Goal: Information Seeking & Learning: Learn about a topic

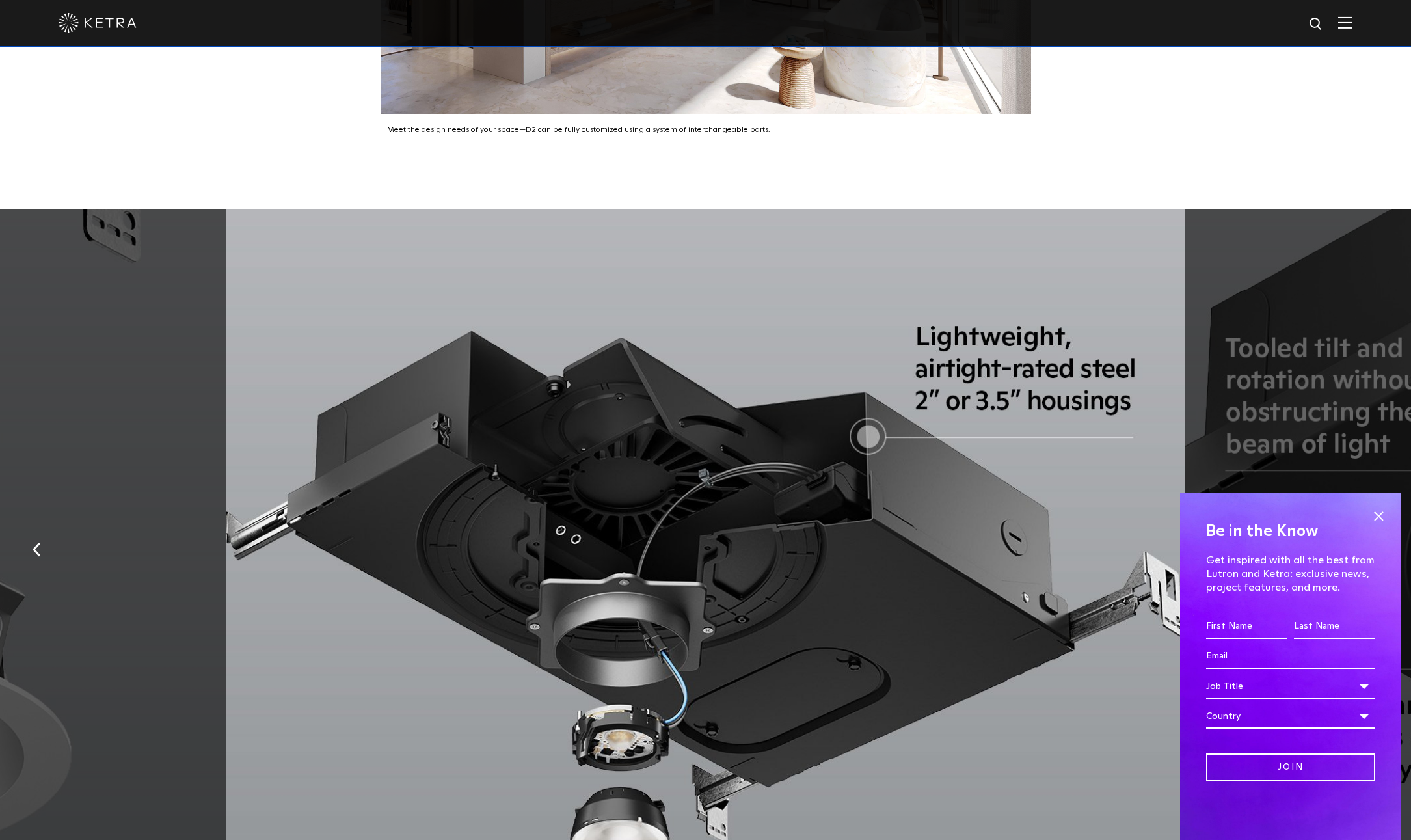
scroll to position [2689, 0]
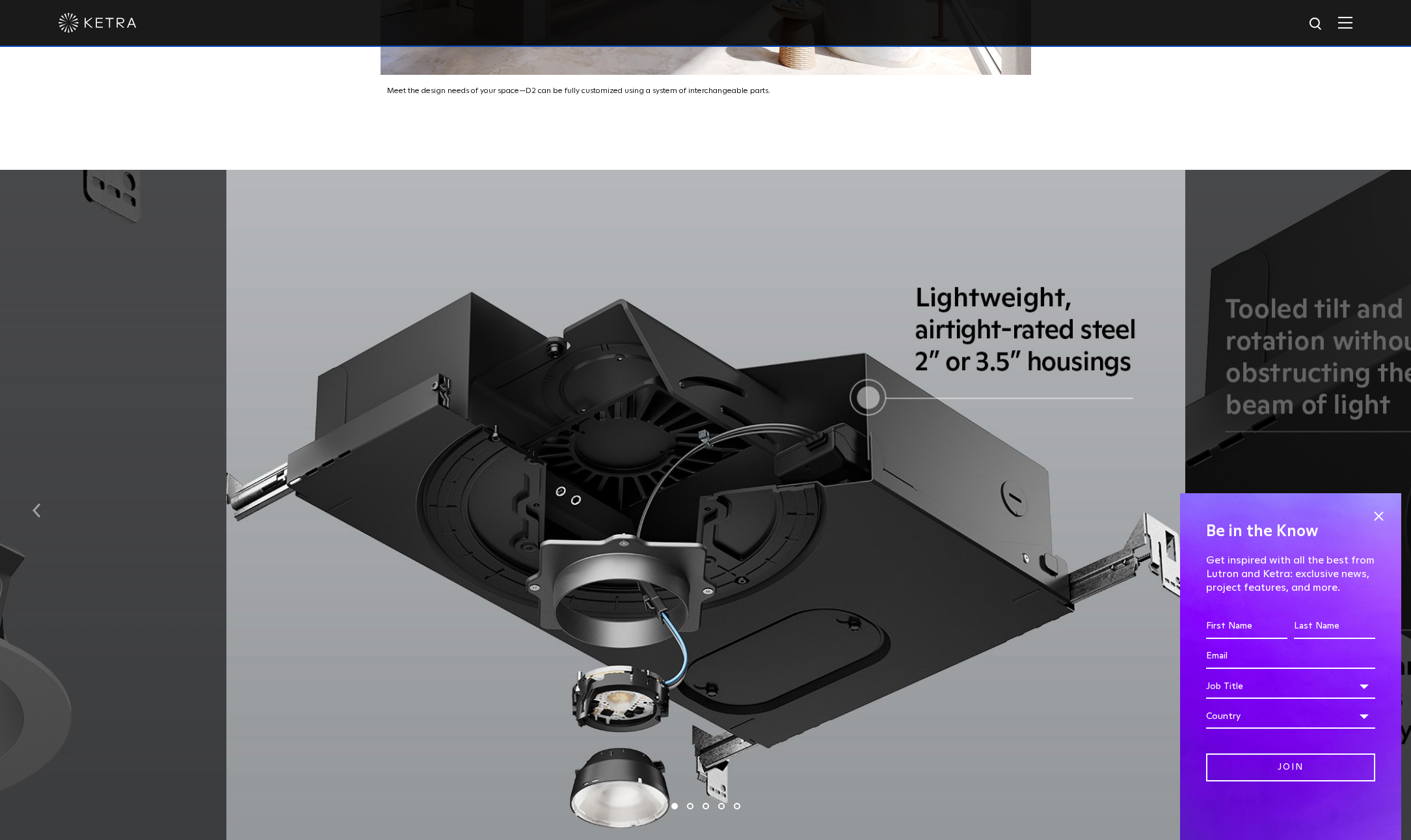
click at [37, 503] on img "button" at bounding box center [37, 510] width 9 height 14
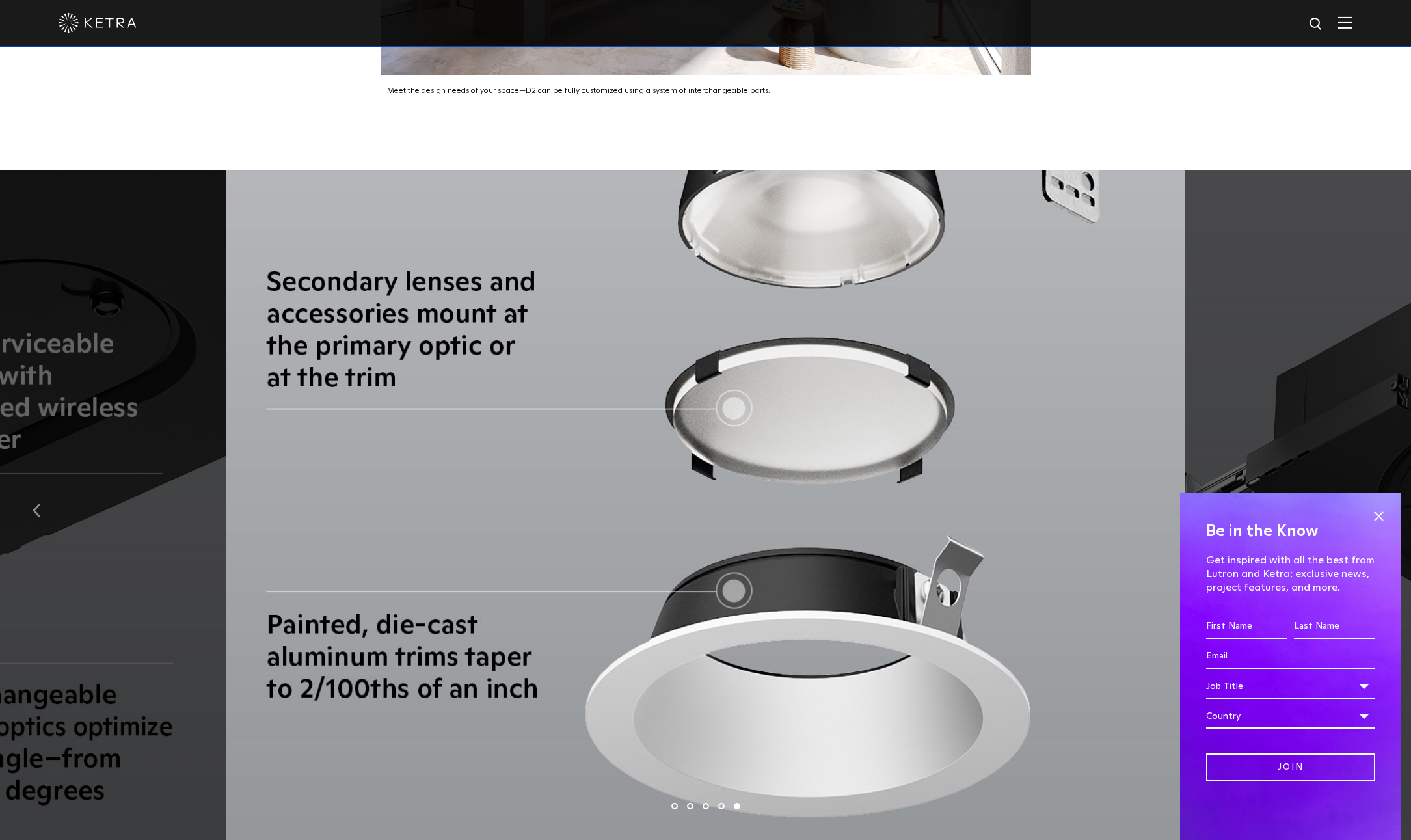
click at [37, 503] on img "button" at bounding box center [37, 510] width 9 height 14
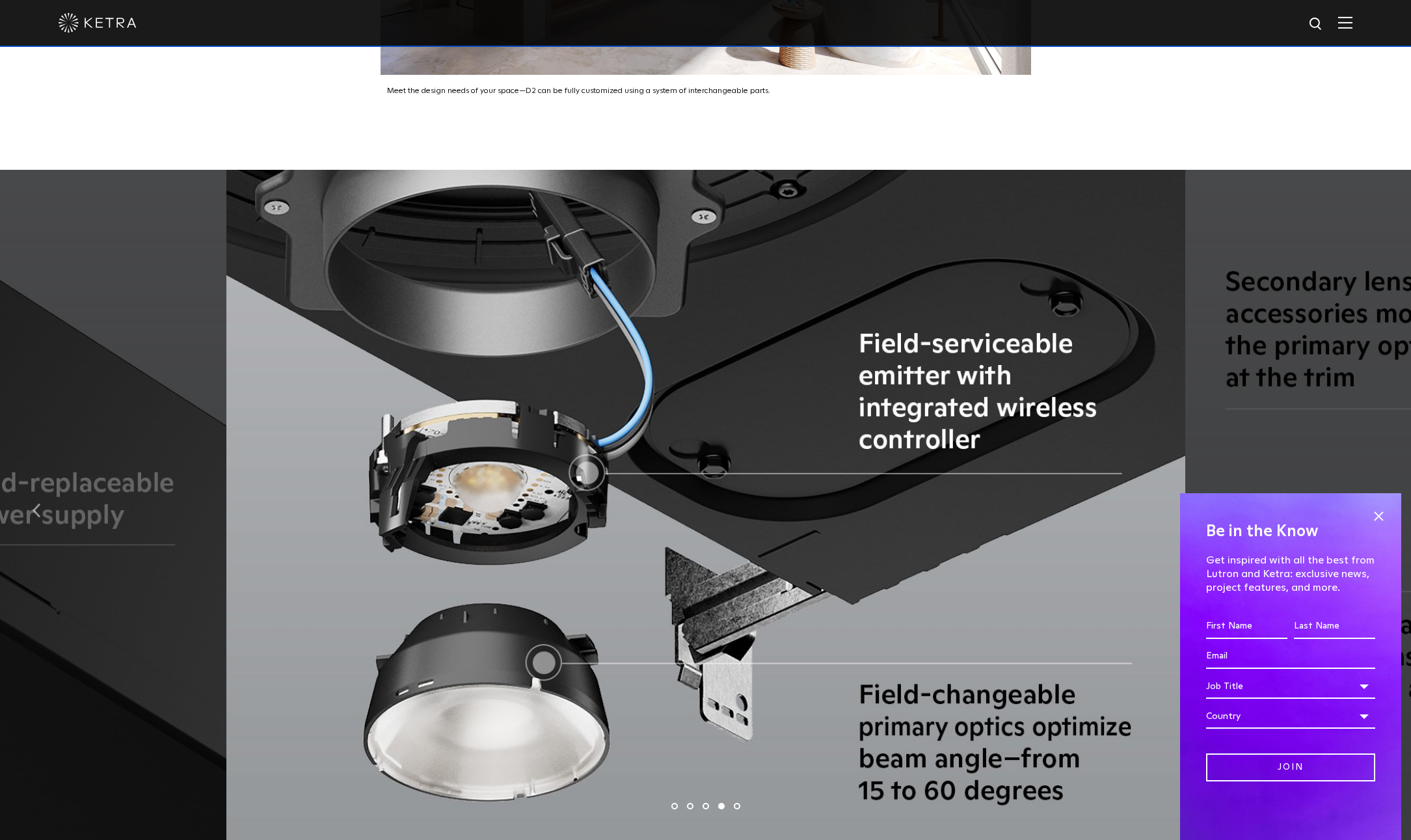
click at [37, 503] on img "button" at bounding box center [37, 510] width 9 height 14
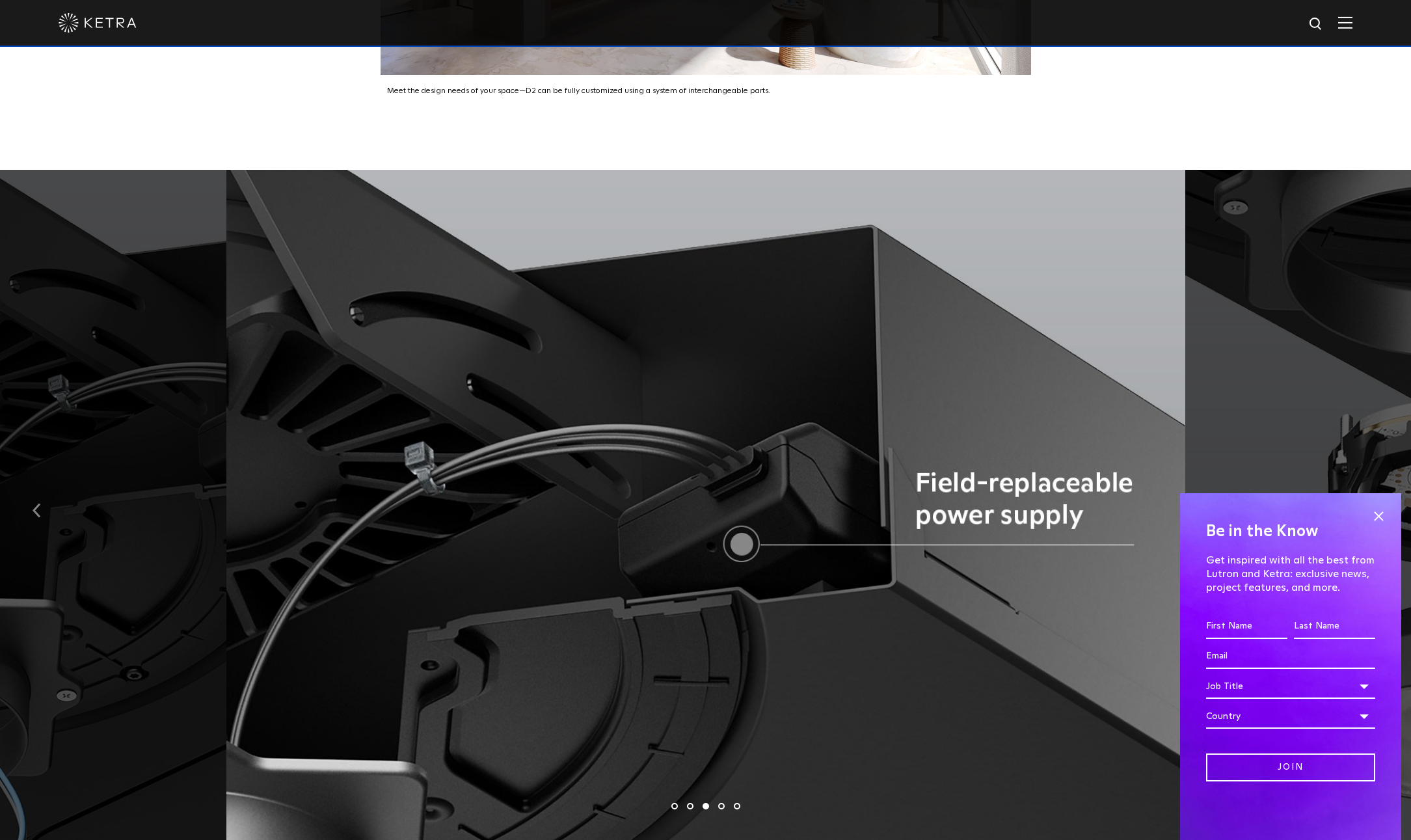
click at [37, 503] on img "button" at bounding box center [37, 510] width 9 height 14
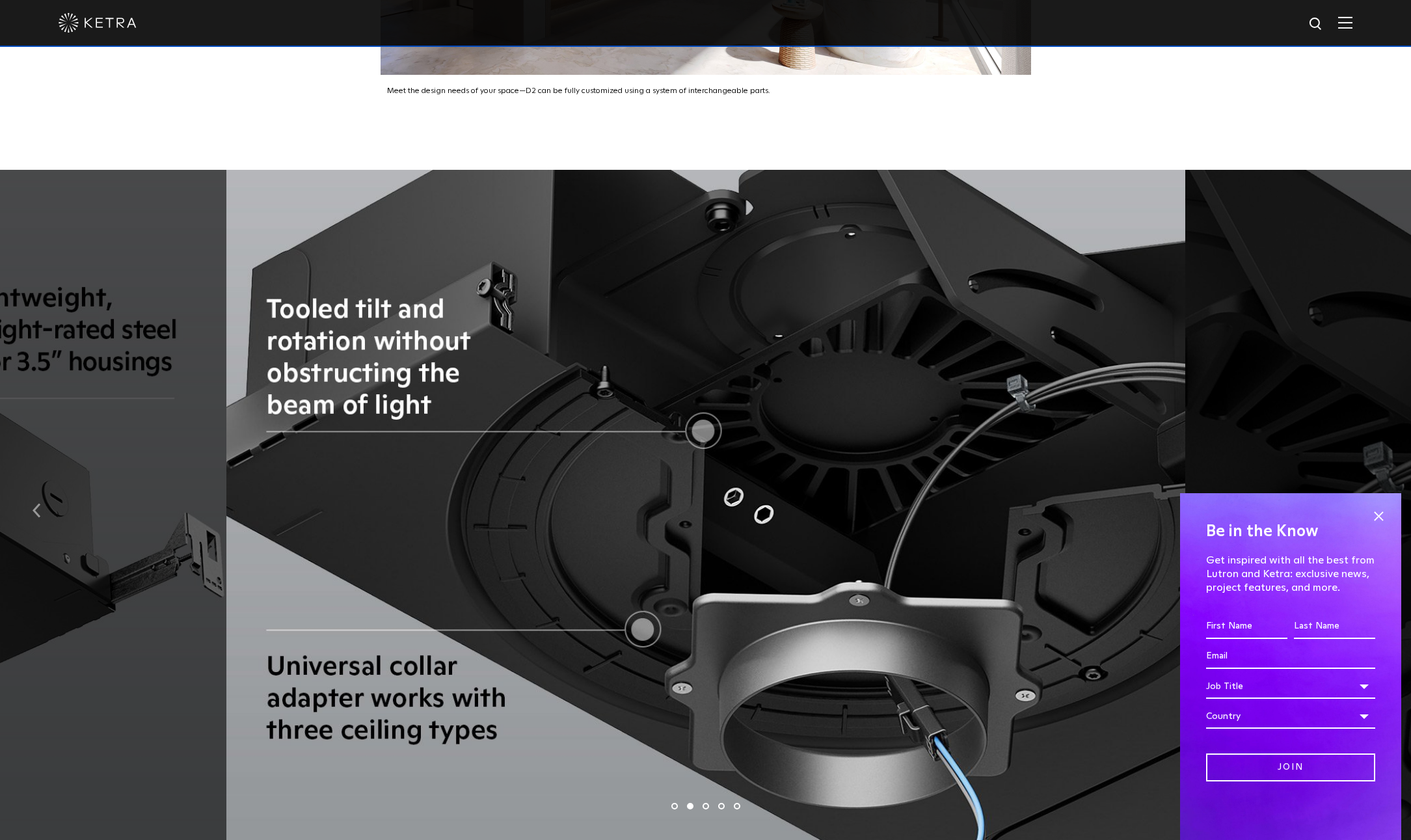
click at [37, 503] on img "button" at bounding box center [37, 510] width 9 height 14
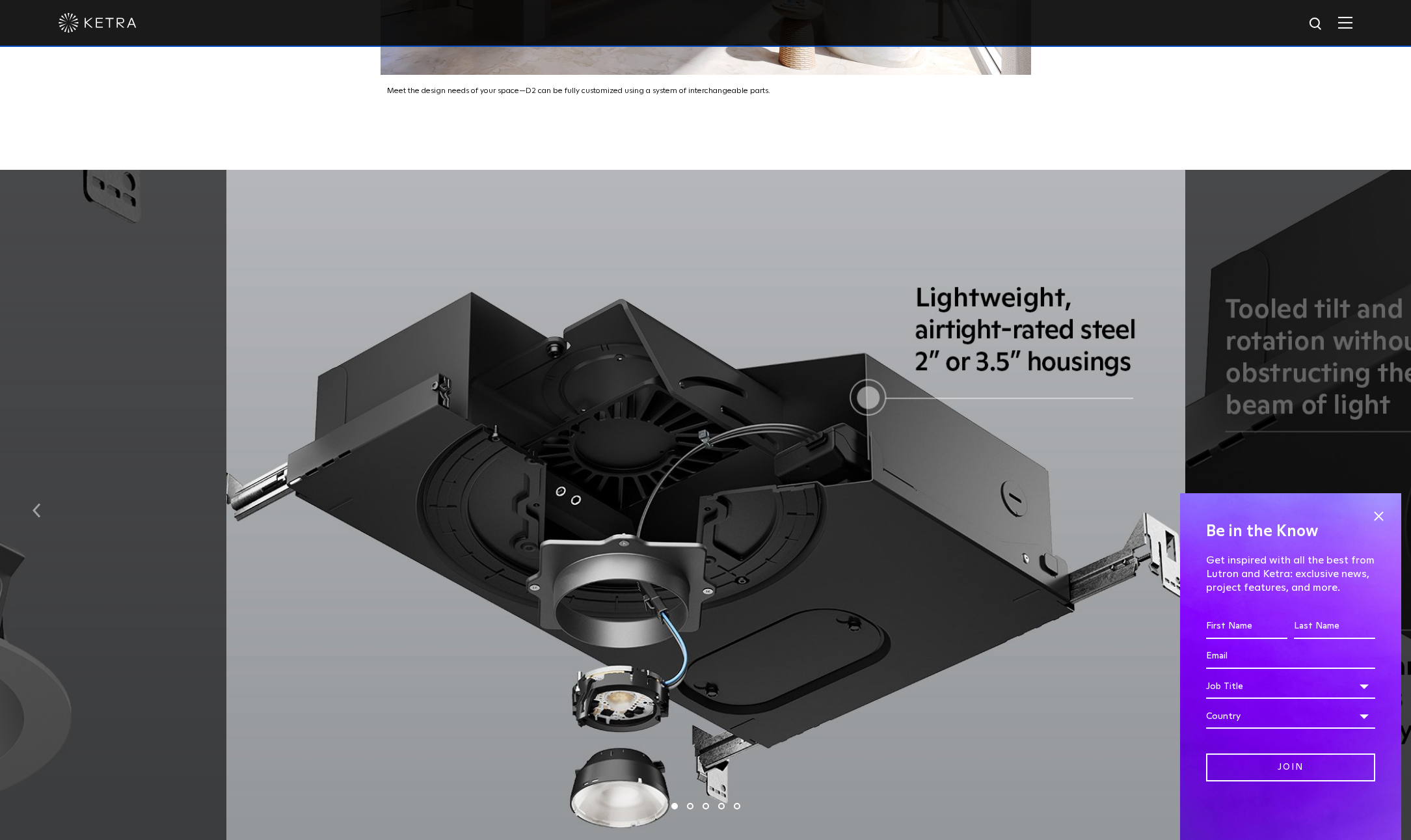
click at [37, 503] on img "button" at bounding box center [37, 510] width 9 height 14
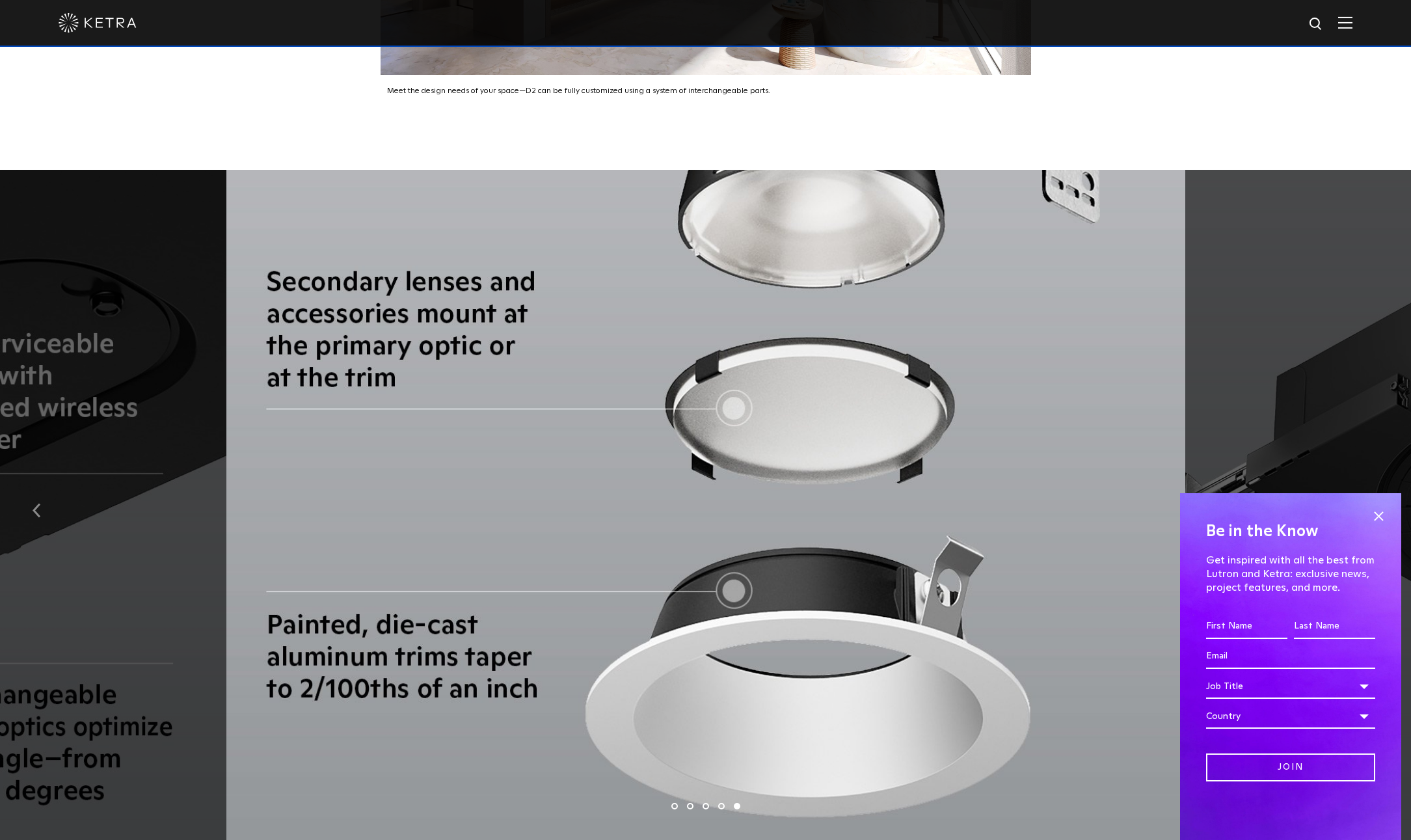
click at [37, 503] on img "button" at bounding box center [37, 510] width 9 height 14
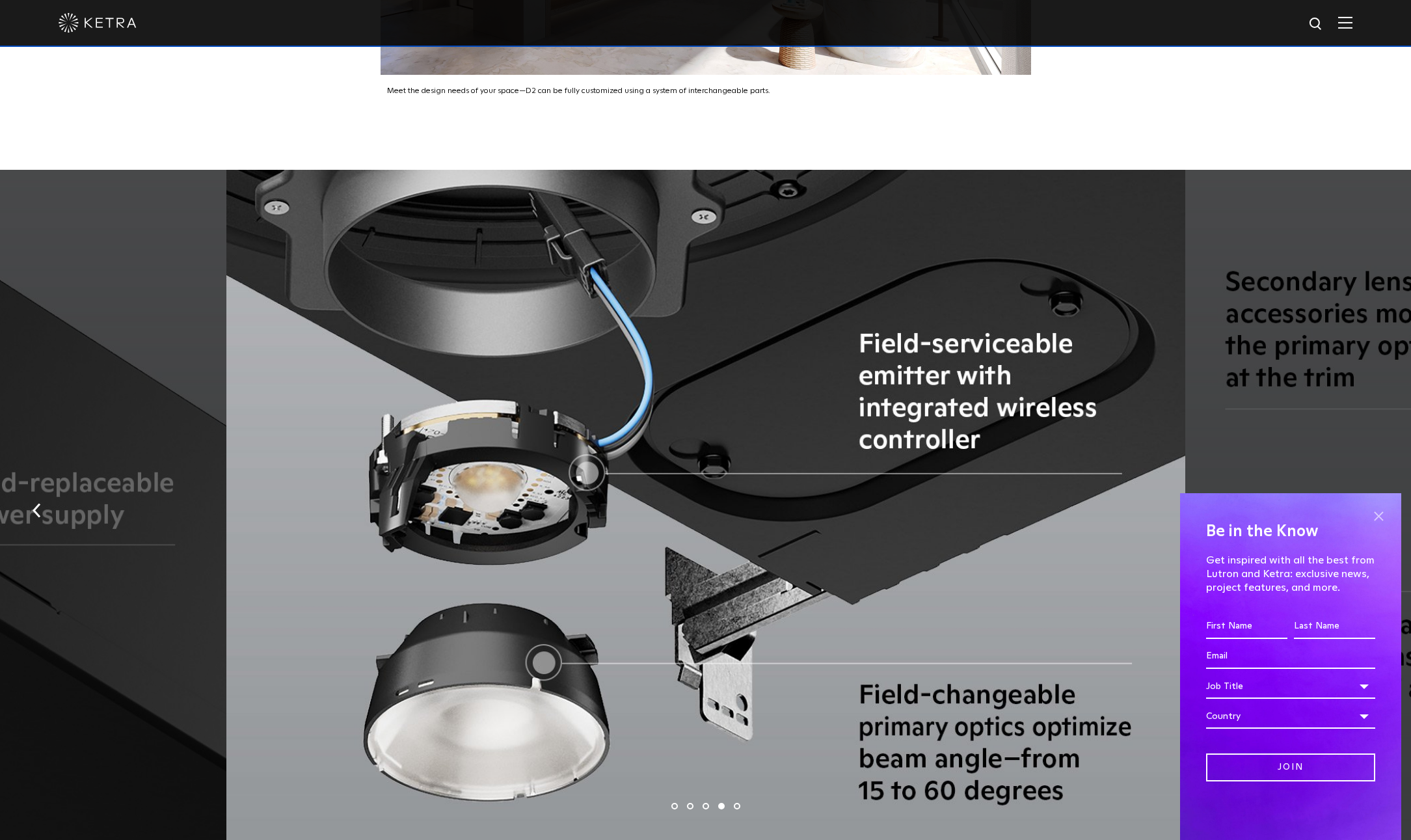
click at [1386, 520] on span at bounding box center [1378, 516] width 20 height 20
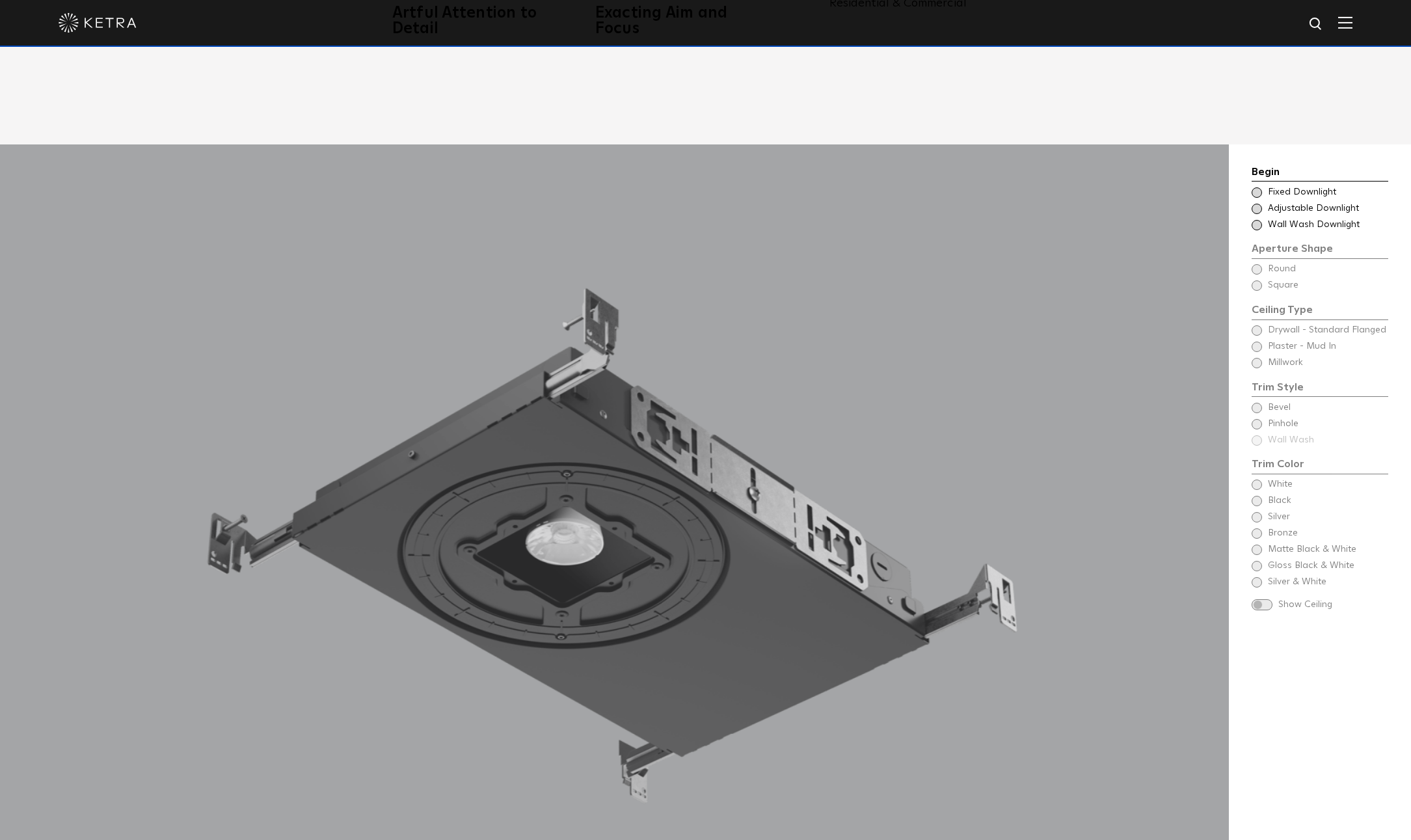
scroll to position [1421, 0]
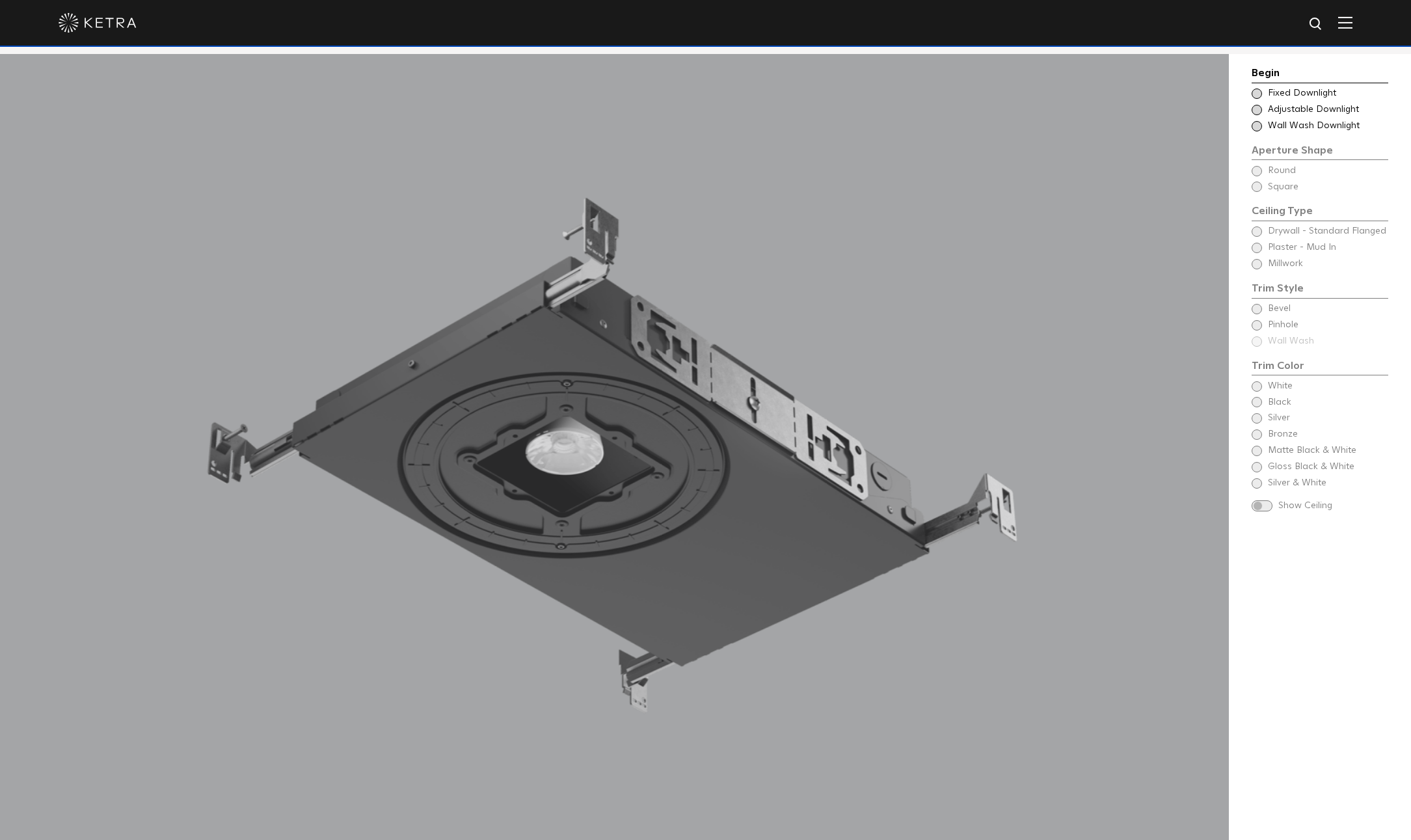
click at [1295, 89] on span "Fixed Downlight" at bounding box center [1328, 93] width 119 height 13
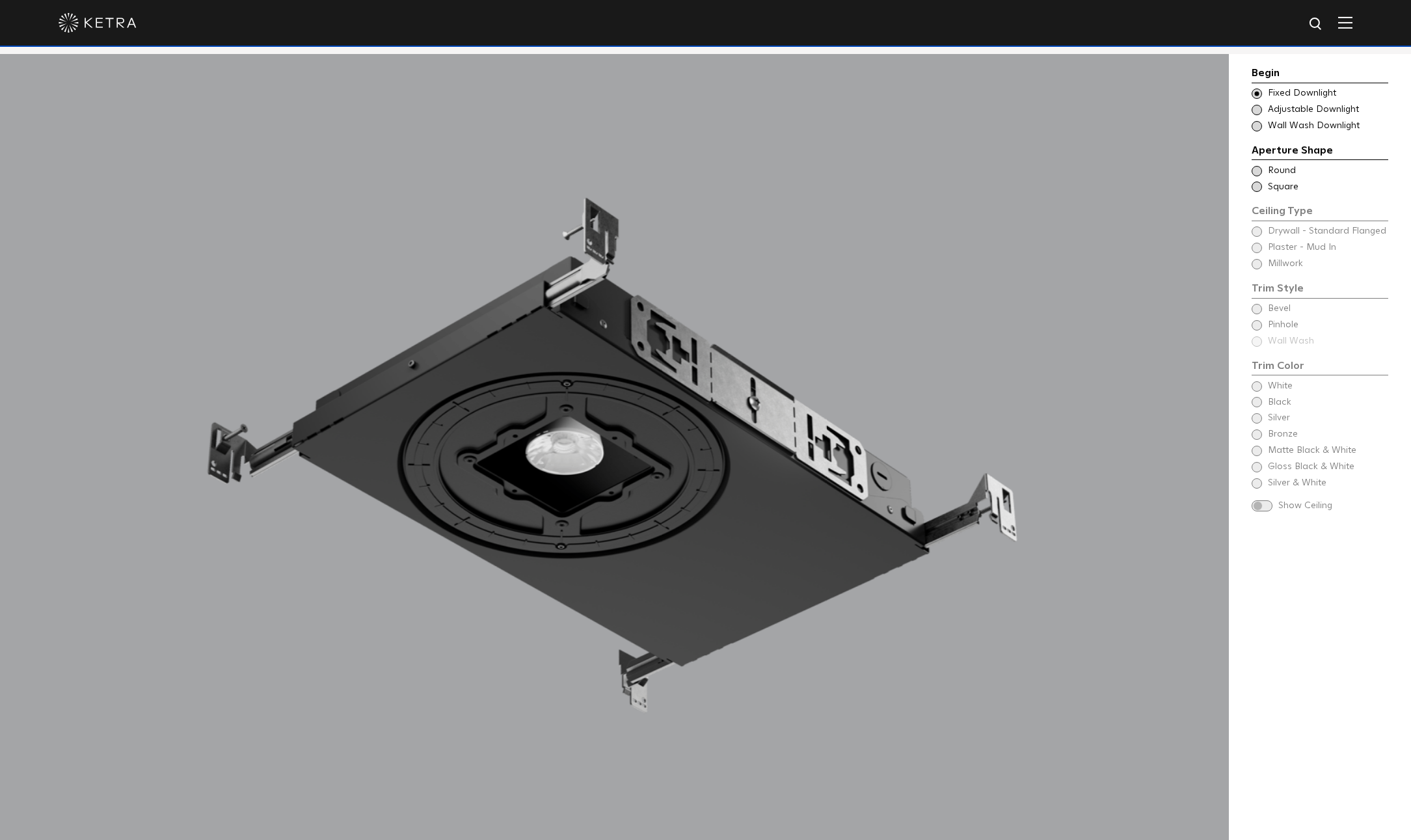
click at [1277, 170] on span "Round" at bounding box center [1328, 170] width 119 height 13
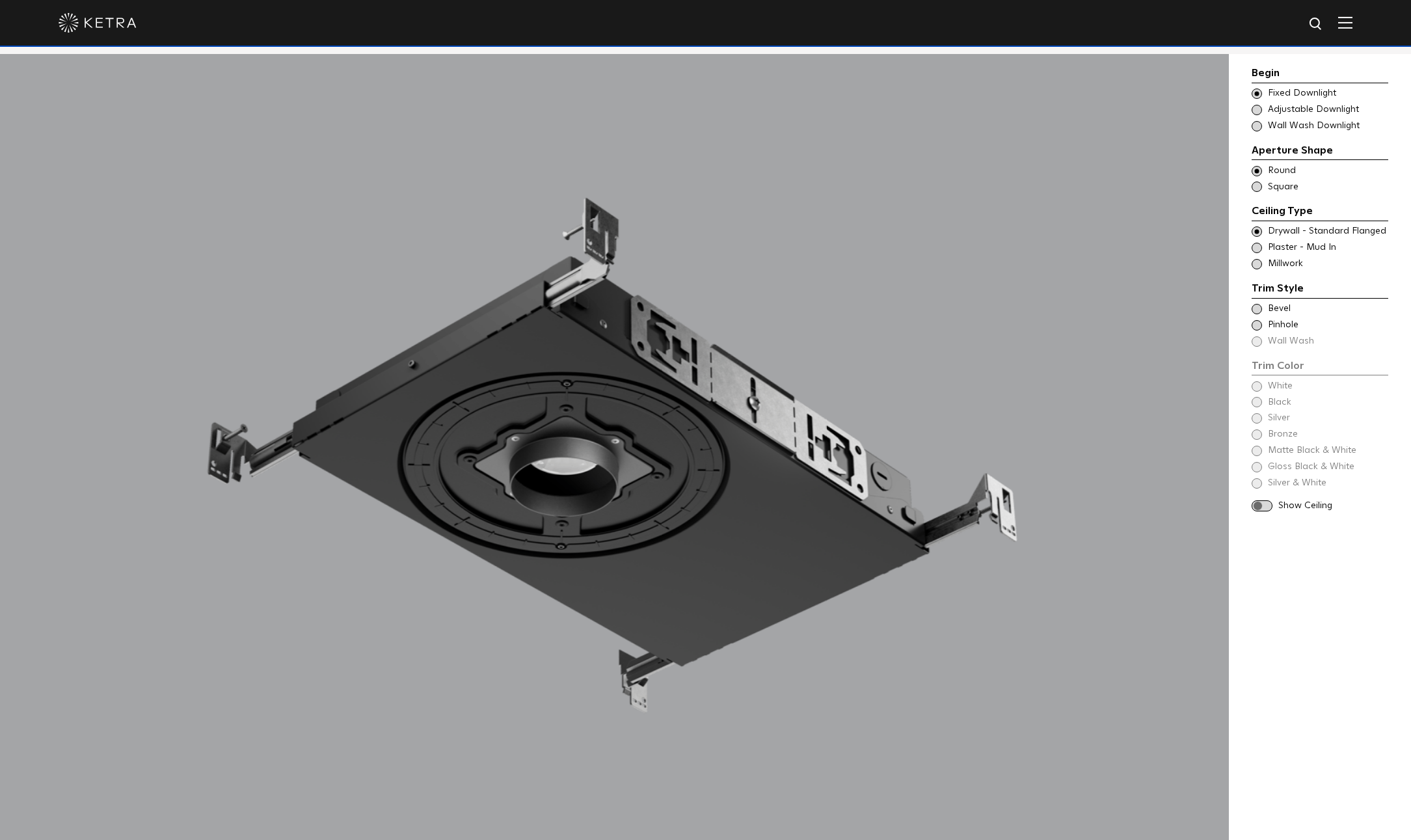
click at [1271, 184] on span "Square" at bounding box center [1328, 187] width 119 height 13
click at [1286, 172] on span "Round" at bounding box center [1328, 170] width 119 height 13
click at [1276, 247] on span "Plaster - Mud In" at bounding box center [1328, 248] width 119 height 13
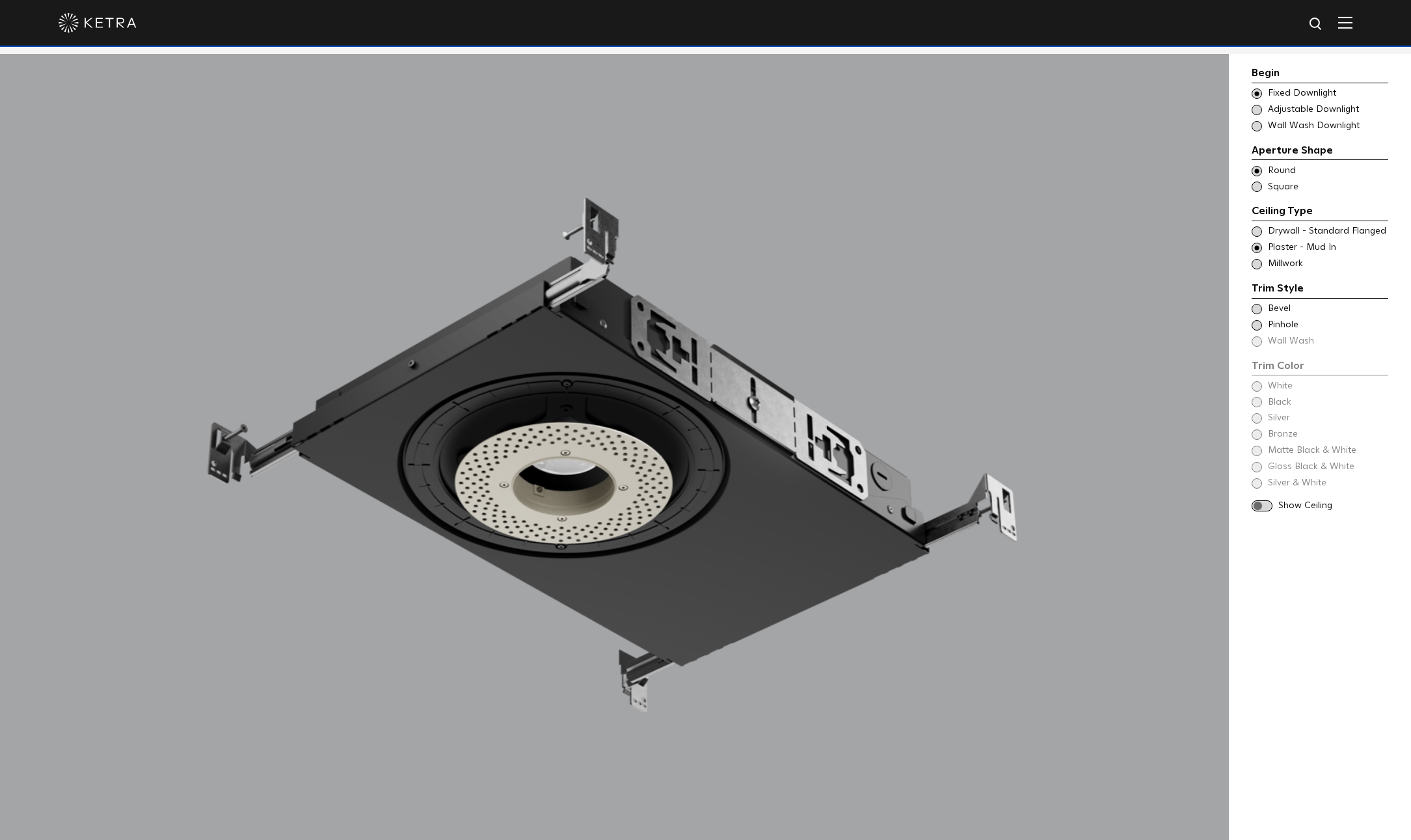
click at [1268, 311] on span "Bevel" at bounding box center [1328, 308] width 119 height 13
click at [1268, 326] on span "Pinhole" at bounding box center [1328, 325] width 119 height 13
click at [1280, 300] on div "Trim Style Trim Color - Round - Flangeless Bevel Trim Color - Round - Pinhole -…" at bounding box center [1320, 314] width 137 height 68
click at [1279, 306] on span "Bevel" at bounding box center [1328, 308] width 119 height 13
click at [1282, 386] on span "White" at bounding box center [1328, 386] width 119 height 13
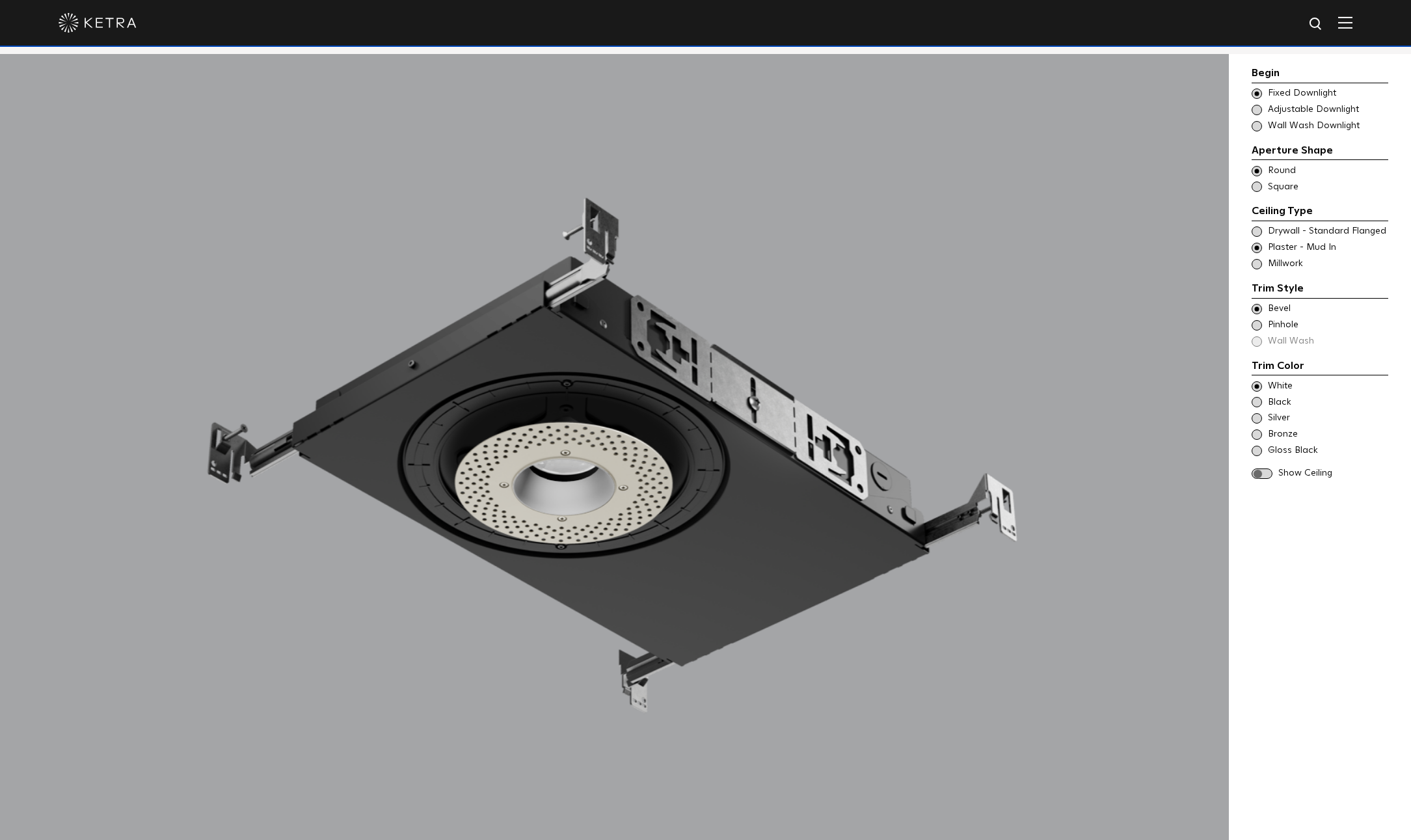
click at [1280, 386] on span "White" at bounding box center [1328, 386] width 119 height 13
click at [1274, 474] on div "Show Ceiling" at bounding box center [1320, 473] width 137 height 13
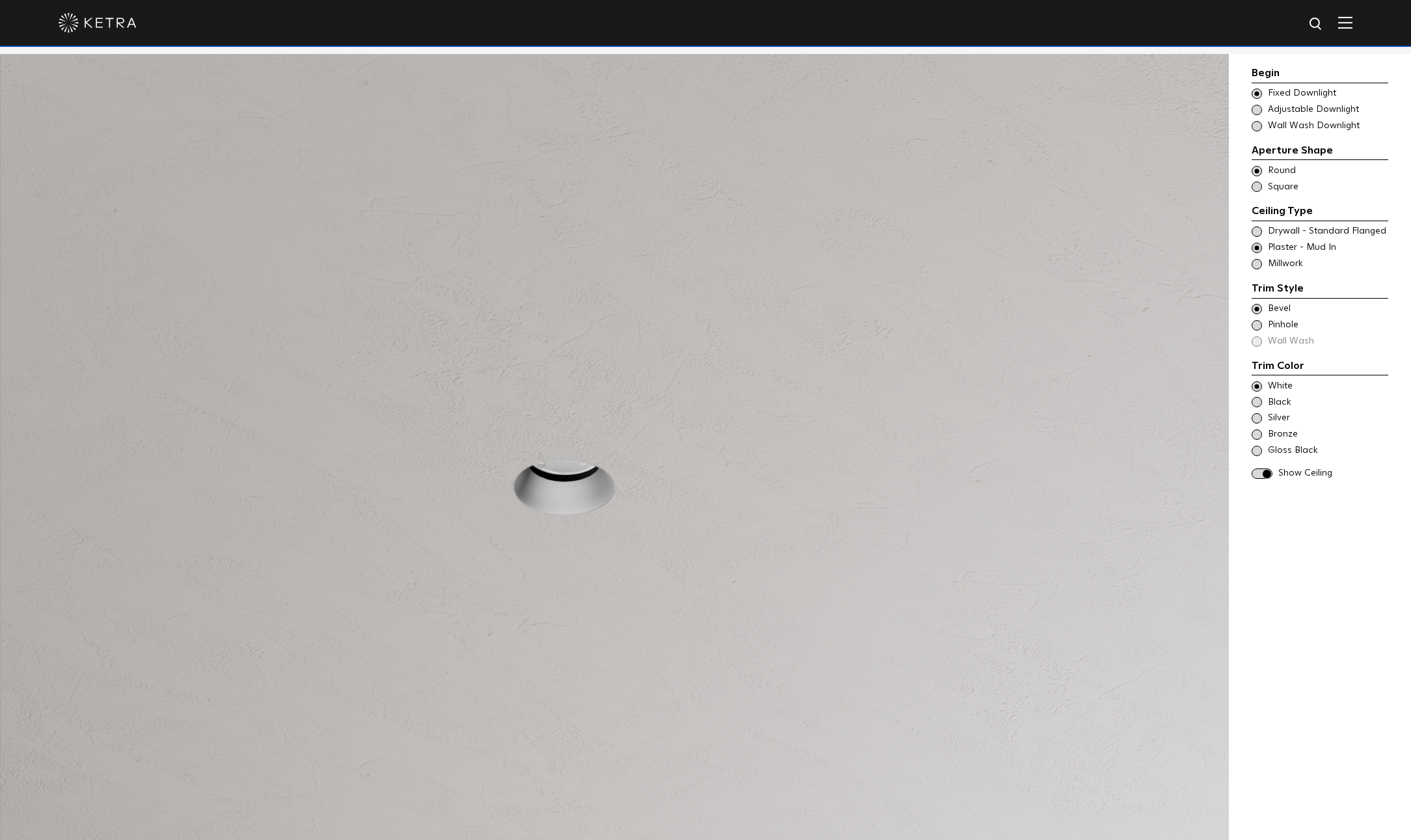
click at [1294, 323] on span "Pinhole" at bounding box center [1328, 325] width 119 height 13
click at [1276, 310] on span "Bevel" at bounding box center [1328, 308] width 119 height 13
click at [1288, 231] on span "Drywall - Standard Flanged" at bounding box center [1328, 231] width 119 height 13
click at [1275, 308] on span "Bevel" at bounding box center [1328, 308] width 119 height 13
click at [1275, 328] on span "Pinhole" at bounding box center [1328, 325] width 119 height 13
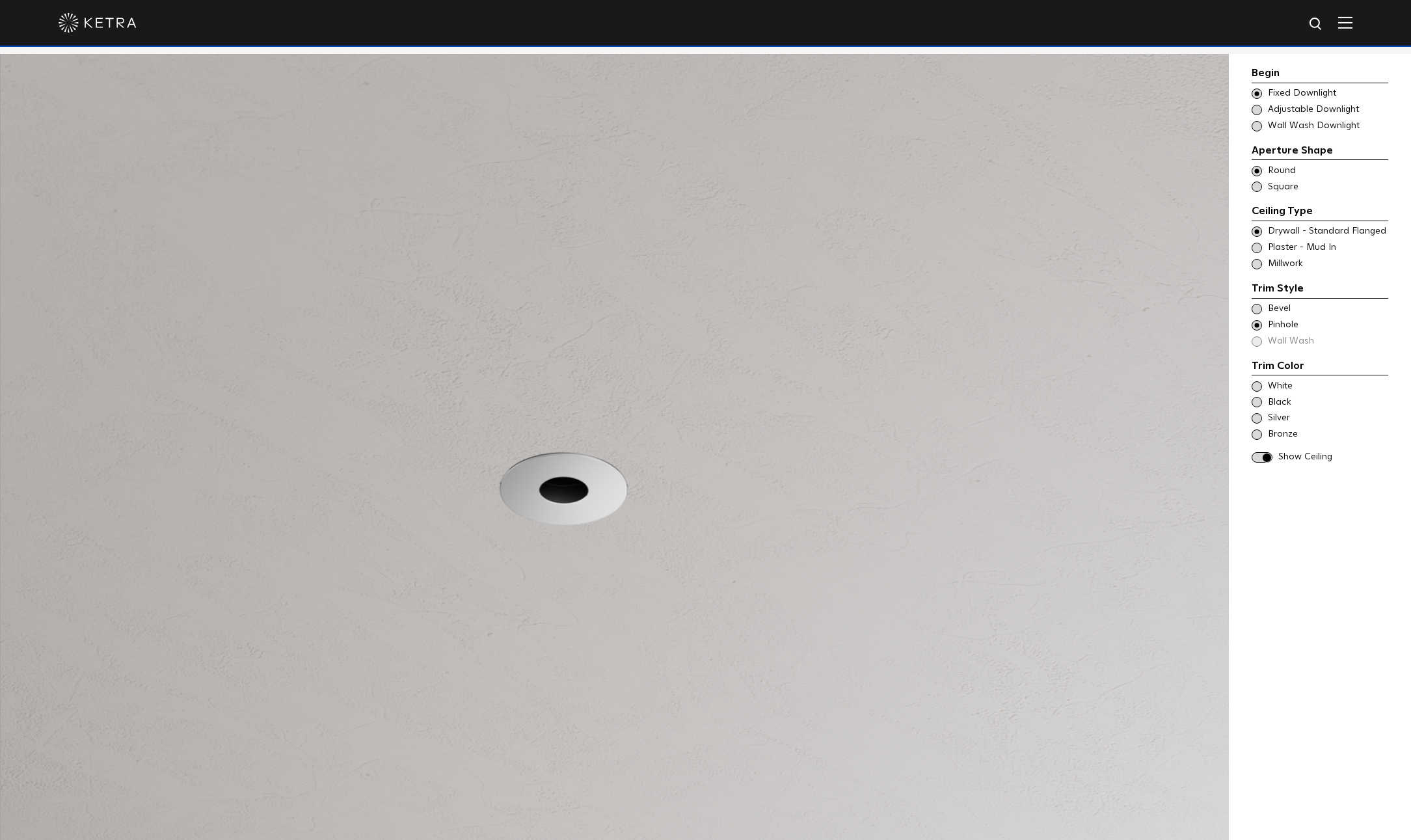
click at [1277, 309] on span "Bevel" at bounding box center [1328, 308] width 119 height 13
click at [1285, 388] on span "White" at bounding box center [1328, 386] width 119 height 13
click at [1282, 397] on span "Black" at bounding box center [1328, 403] width 119 height 13
click at [1286, 418] on span "Silver" at bounding box center [1328, 418] width 119 height 13
click at [1286, 435] on span "Bronze" at bounding box center [1328, 434] width 119 height 13
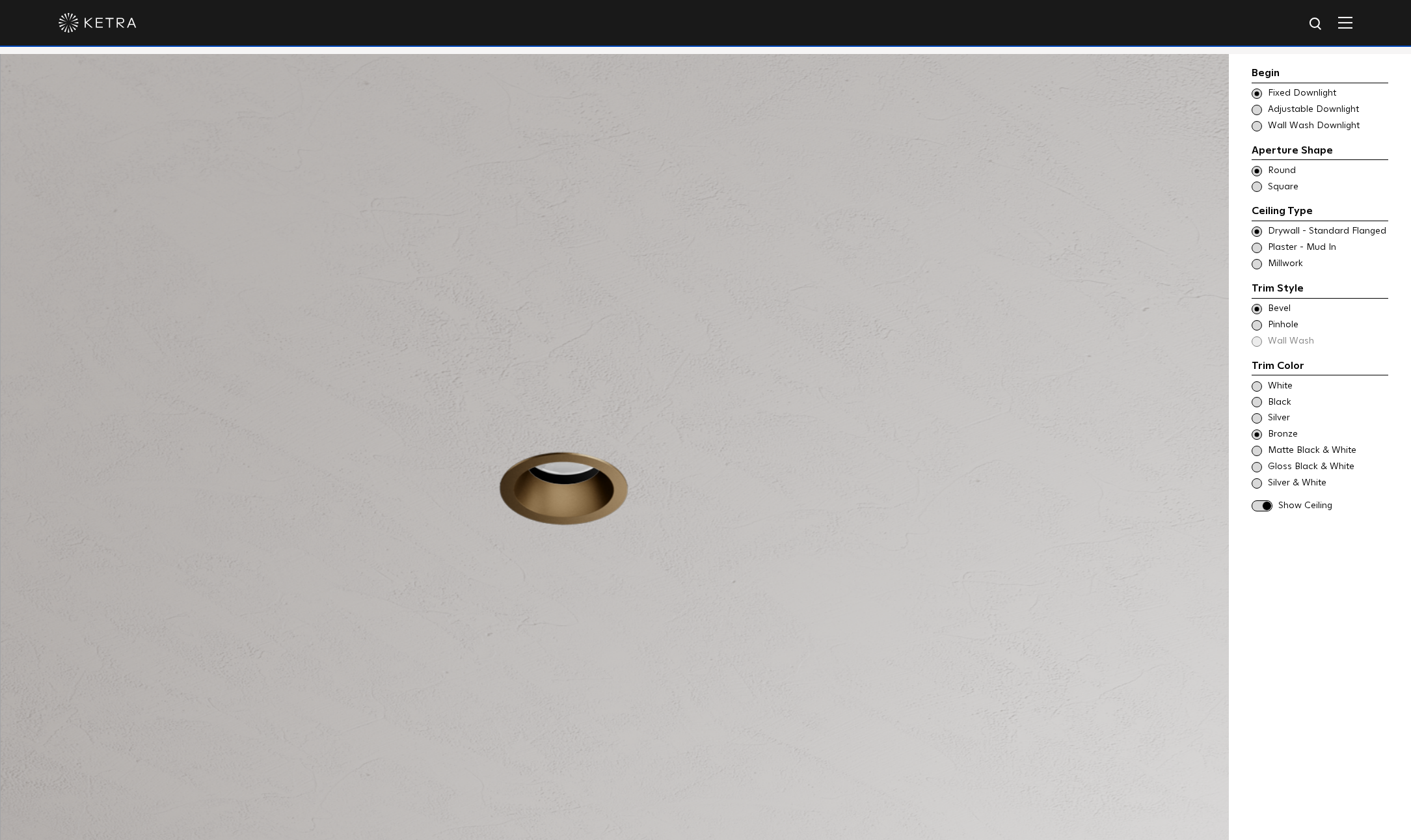
click at [1285, 450] on span "Matte Black & White" at bounding box center [1328, 450] width 119 height 13
click at [1286, 483] on span "Silver & White" at bounding box center [1328, 483] width 119 height 13
click at [1273, 419] on span "Silver" at bounding box center [1328, 418] width 119 height 13
click at [1282, 322] on span "Pinhole" at bounding box center [1328, 325] width 119 height 13
click at [1280, 386] on span "White" at bounding box center [1328, 386] width 119 height 13
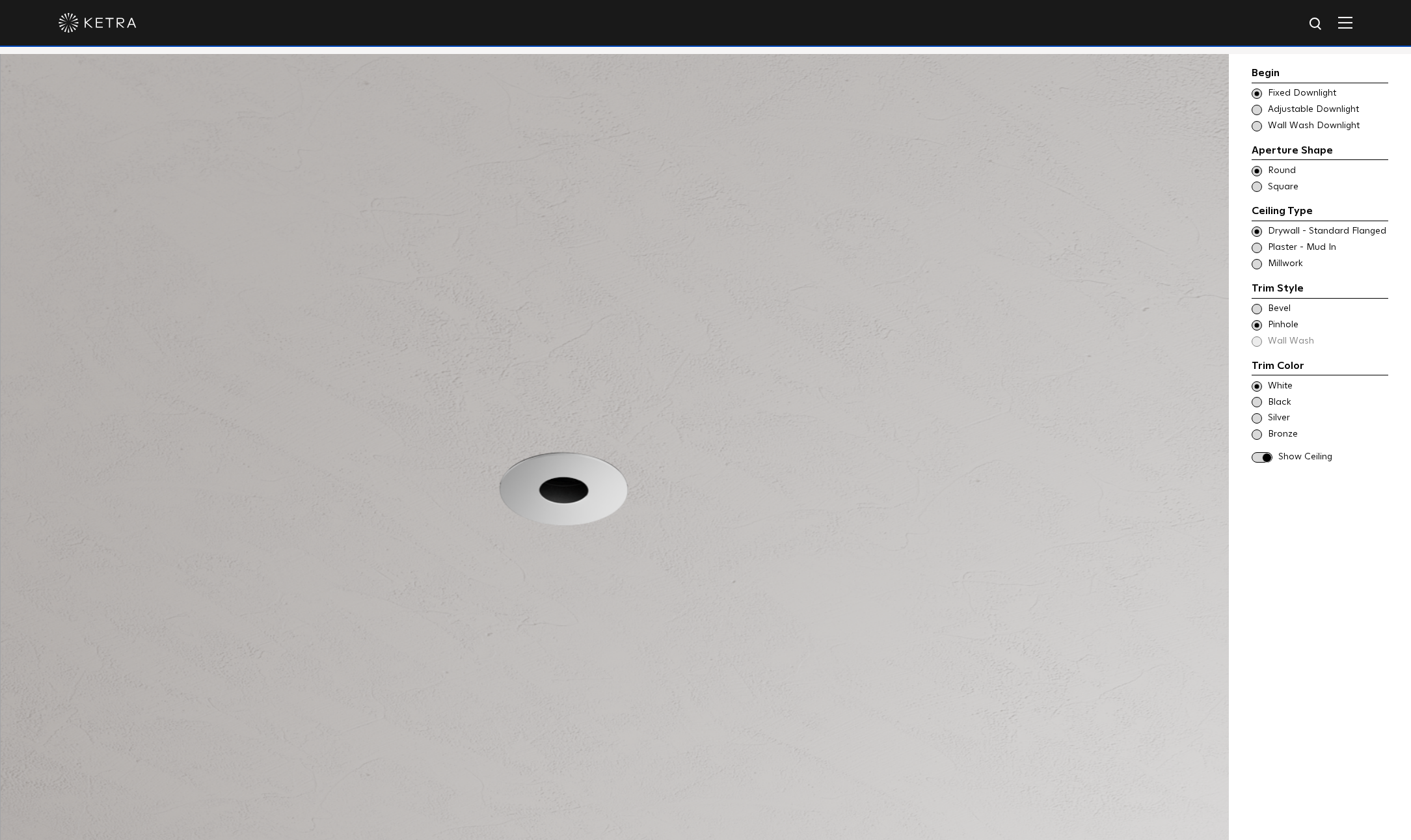
click at [1284, 311] on span "Bevel" at bounding box center [1328, 308] width 119 height 13
click at [1294, 186] on span "Square" at bounding box center [1328, 187] width 119 height 13
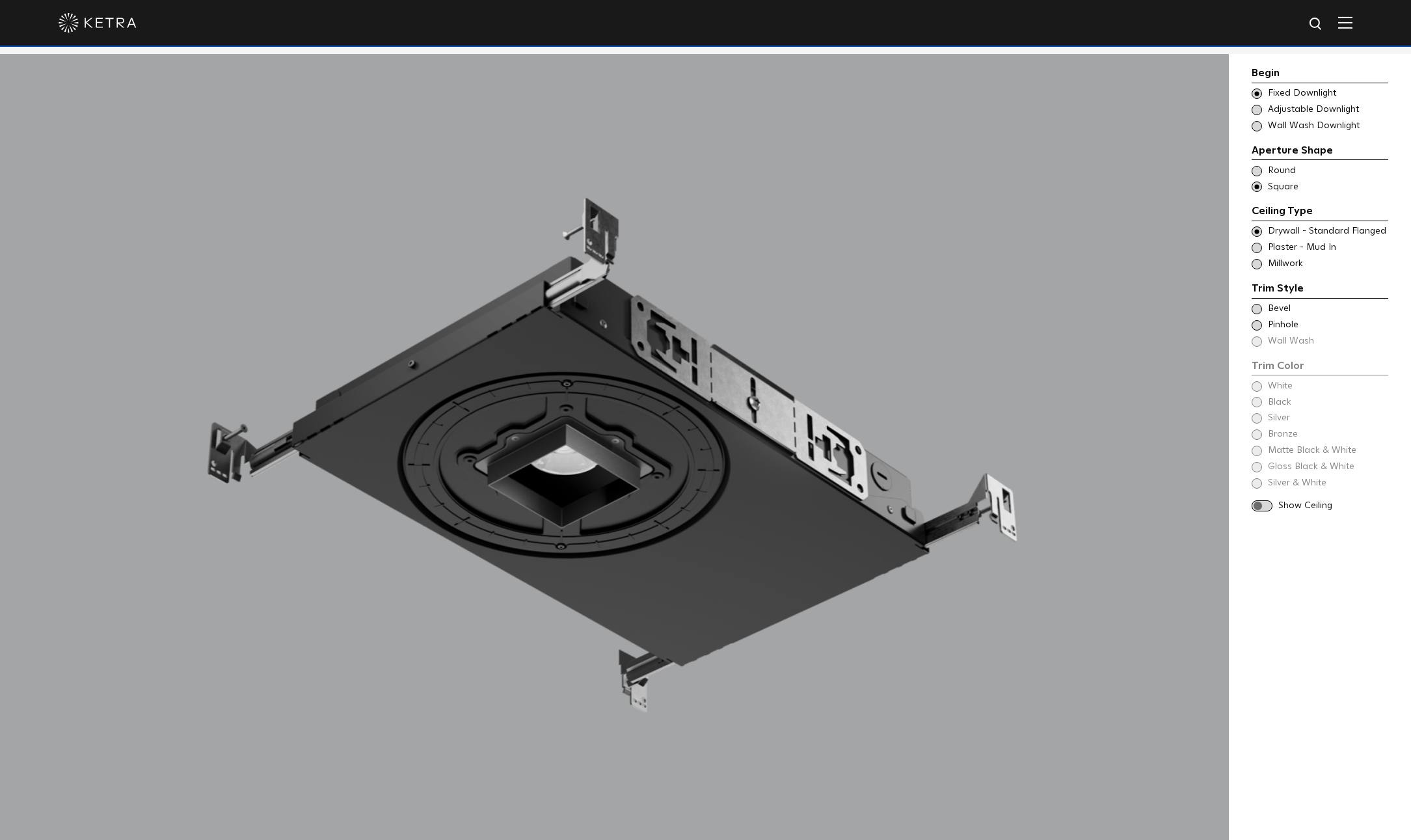
click at [1283, 248] on span "Plaster - Mud In" at bounding box center [1328, 248] width 119 height 13
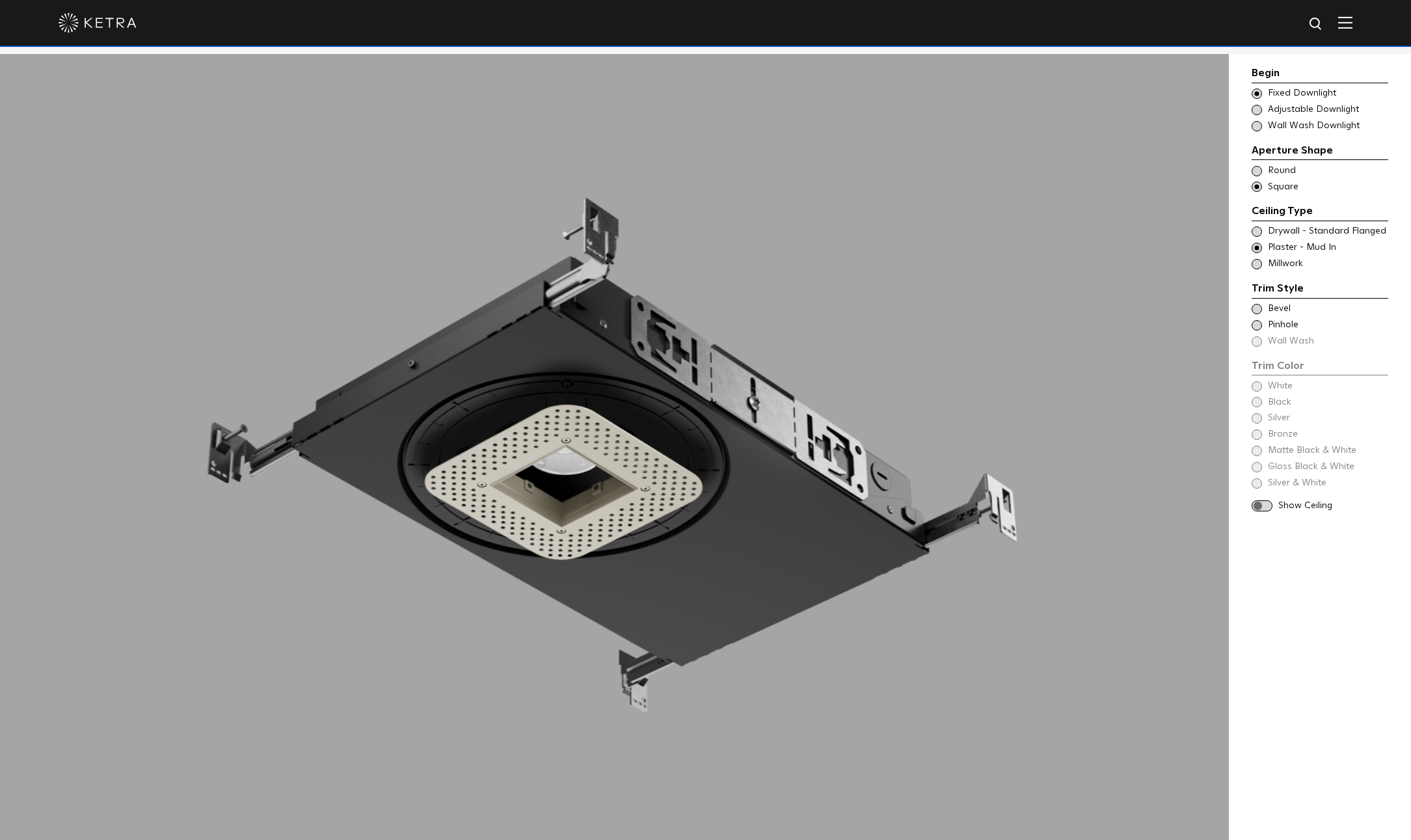
click at [1281, 313] on span "Bevel" at bounding box center [1328, 308] width 119 height 13
click at [1282, 379] on div "Trim Color White Black Silver Bronze Gloss Black" at bounding box center [1320, 407] width 137 height 100
click at [1271, 472] on span at bounding box center [1262, 473] width 20 height 11
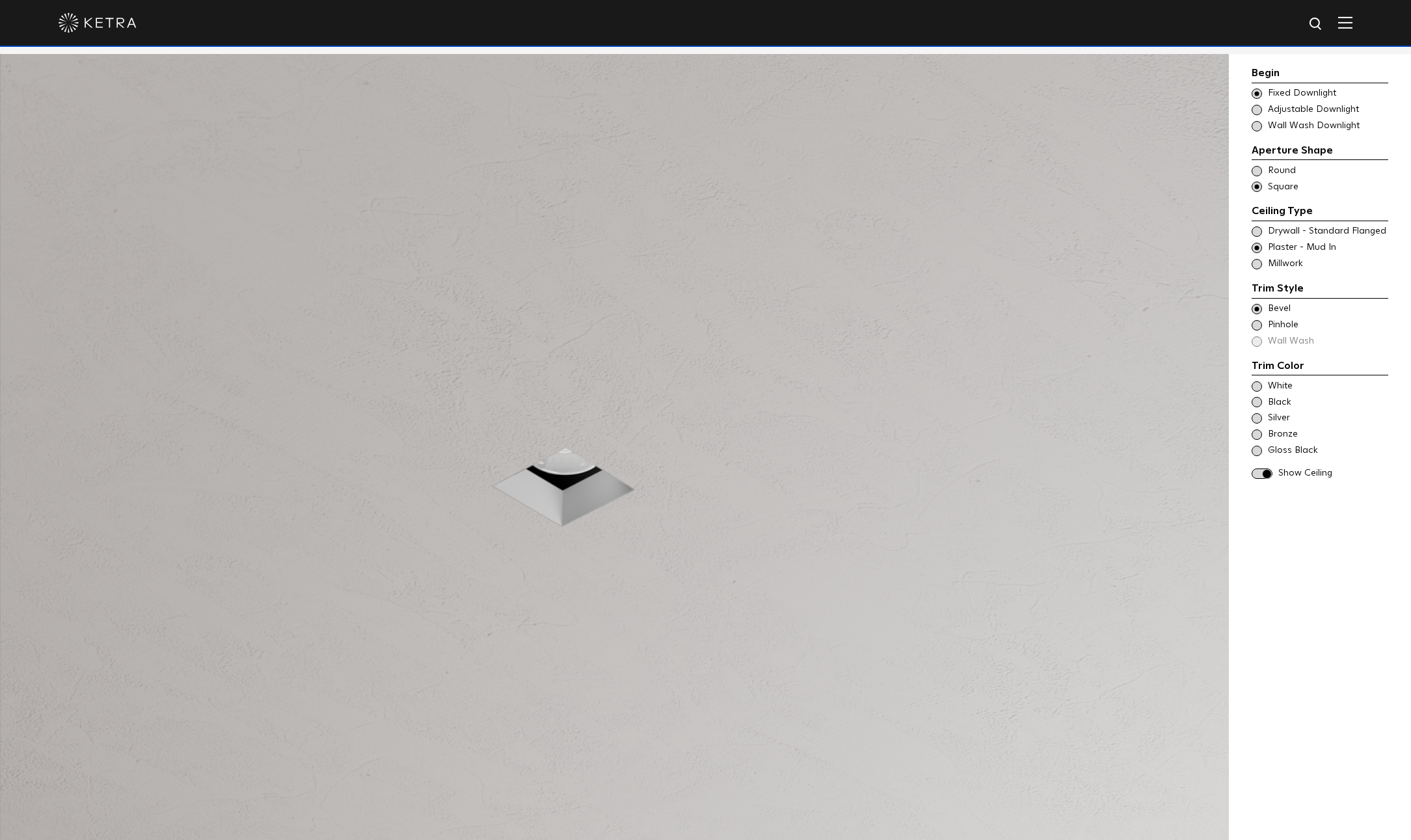
click at [1288, 324] on span "Pinhole" at bounding box center [1328, 325] width 119 height 13
click at [1294, 306] on span "Bevel" at bounding box center [1328, 308] width 119 height 13
click at [1310, 233] on span "Drywall - Standard Flanged" at bounding box center [1328, 231] width 119 height 13
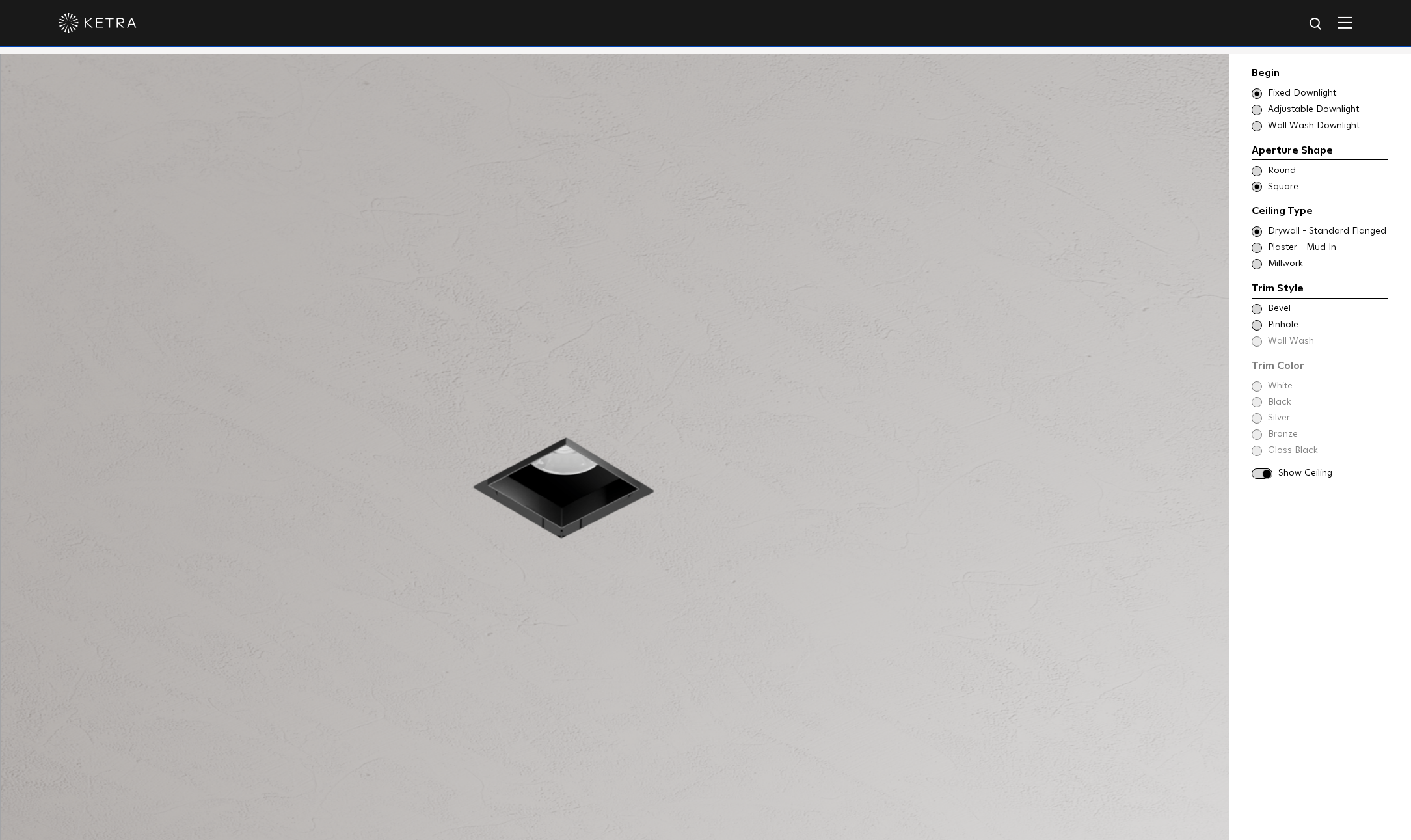
click at [1277, 308] on span "Bevel" at bounding box center [1328, 308] width 119 height 13
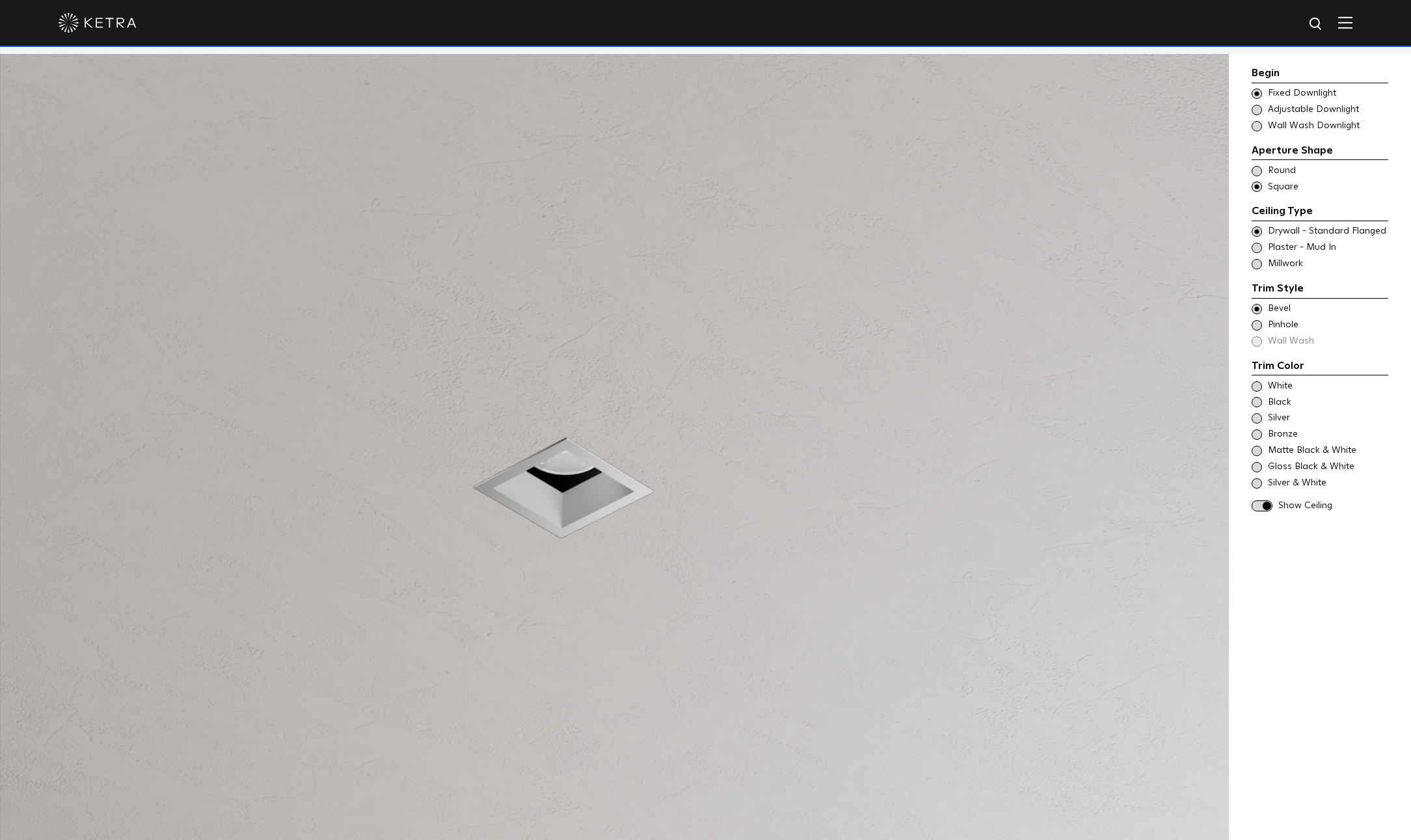
click at [1259, 323] on span at bounding box center [1257, 325] width 10 height 10
click at [1278, 388] on span "White" at bounding box center [1328, 386] width 119 height 13
click at [1277, 402] on span "Black" at bounding box center [1328, 403] width 119 height 13
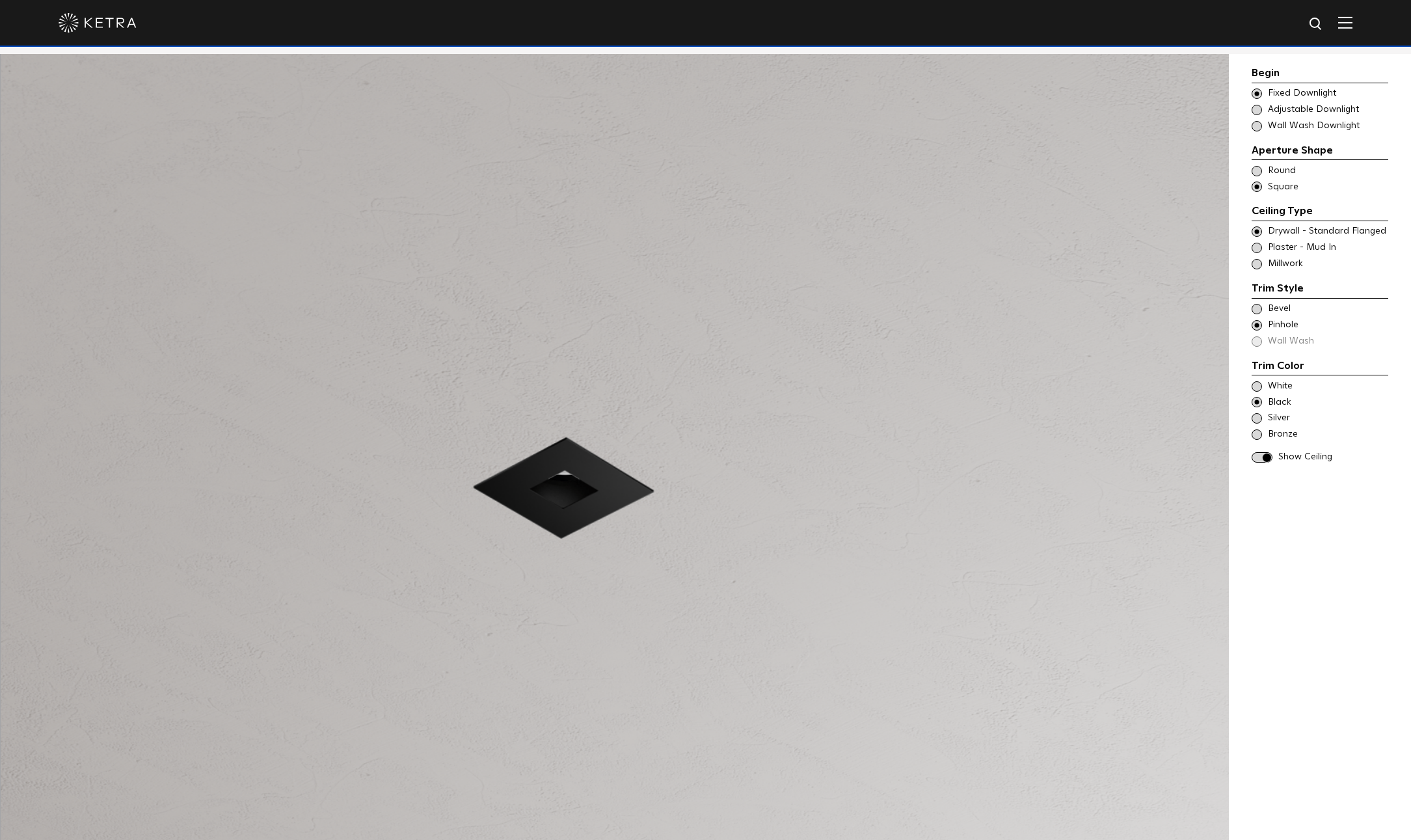
click at [1281, 416] on span "Silver" at bounding box center [1328, 418] width 119 height 13
click at [1278, 431] on span "Bronze" at bounding box center [1328, 434] width 119 height 13
click at [1294, 252] on span "Plaster - Mud In" at bounding box center [1328, 248] width 119 height 13
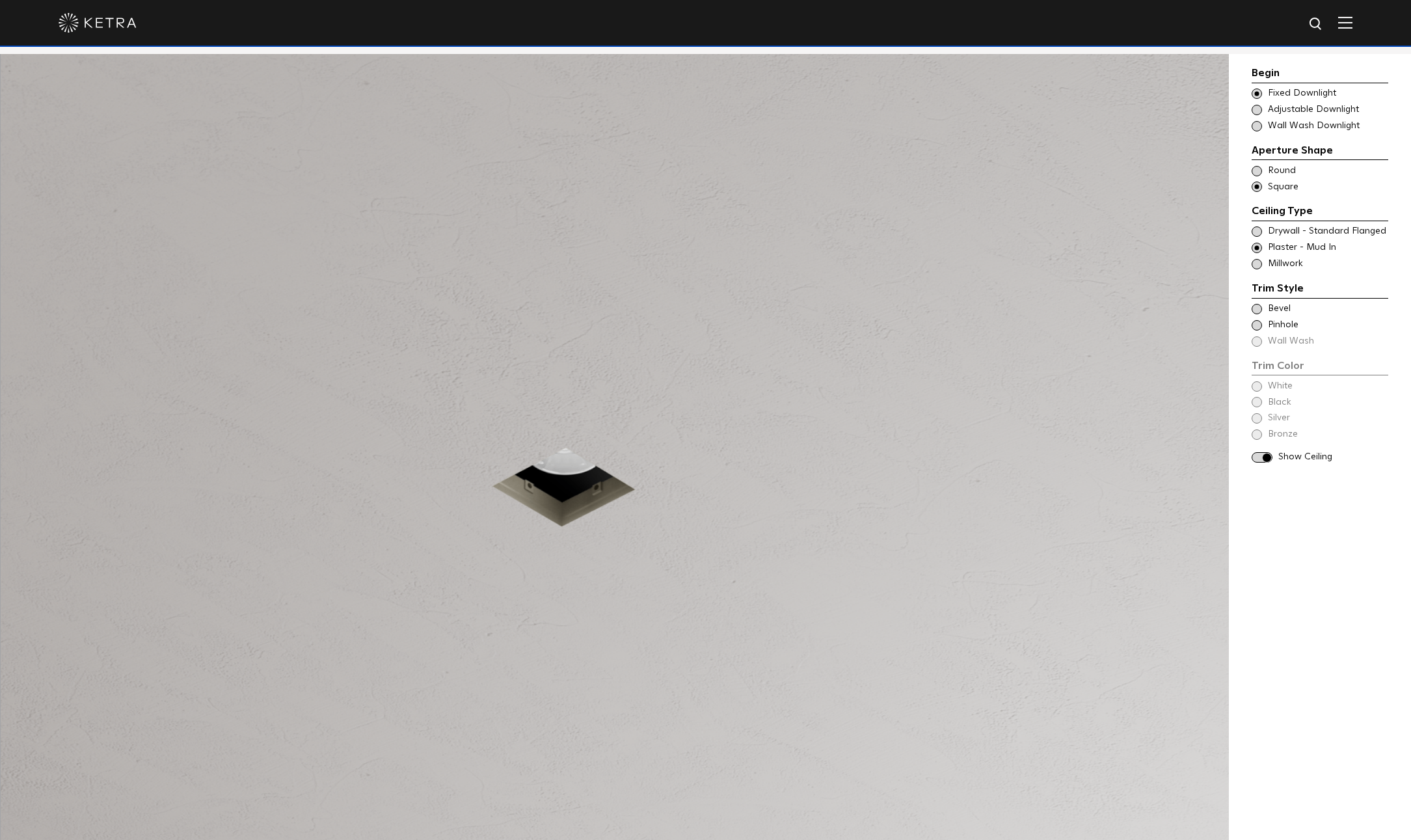
click at [1282, 167] on span "Round" at bounding box center [1328, 170] width 119 height 13
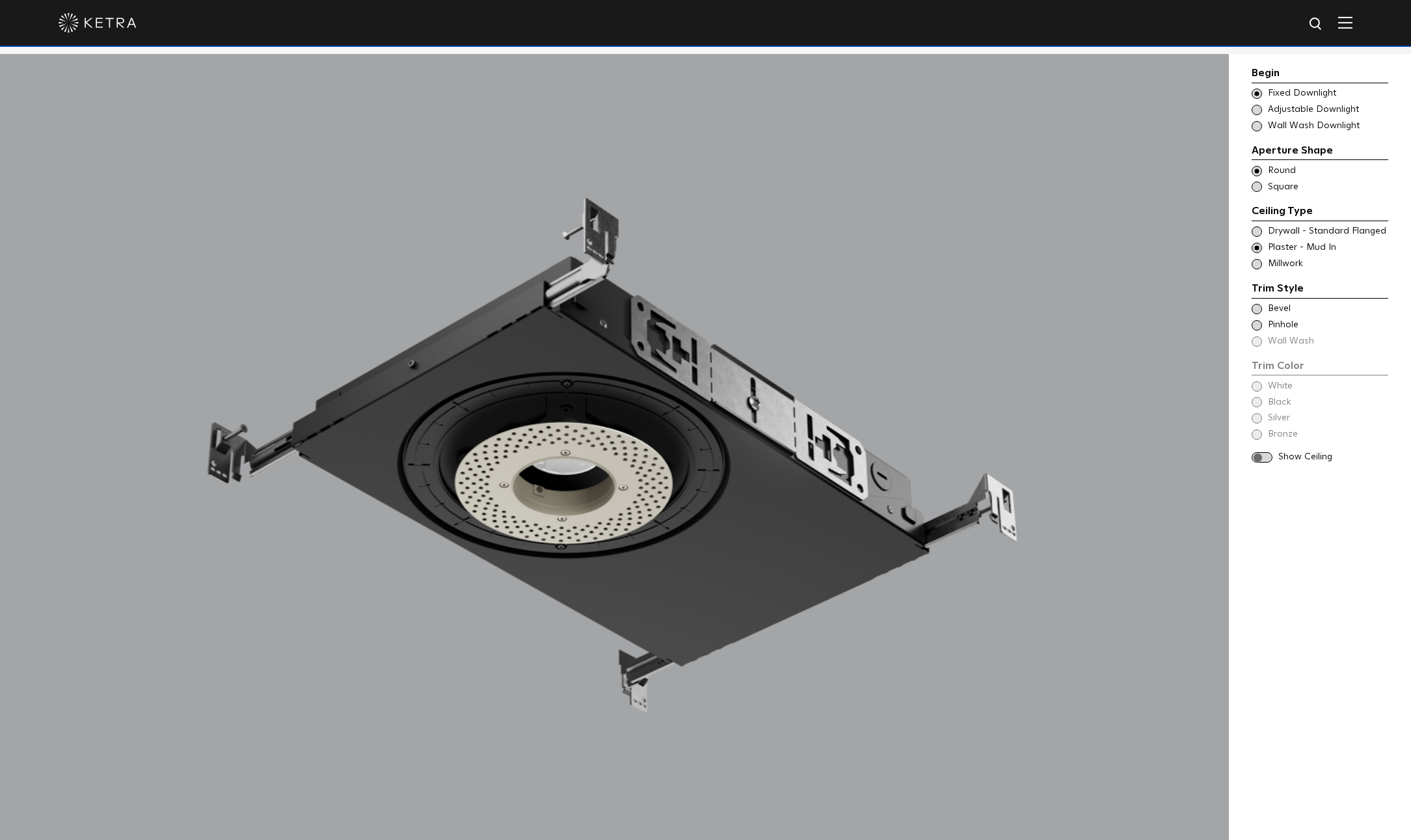
click at [1291, 104] on span "Adjustable Downlight" at bounding box center [1328, 110] width 119 height 13
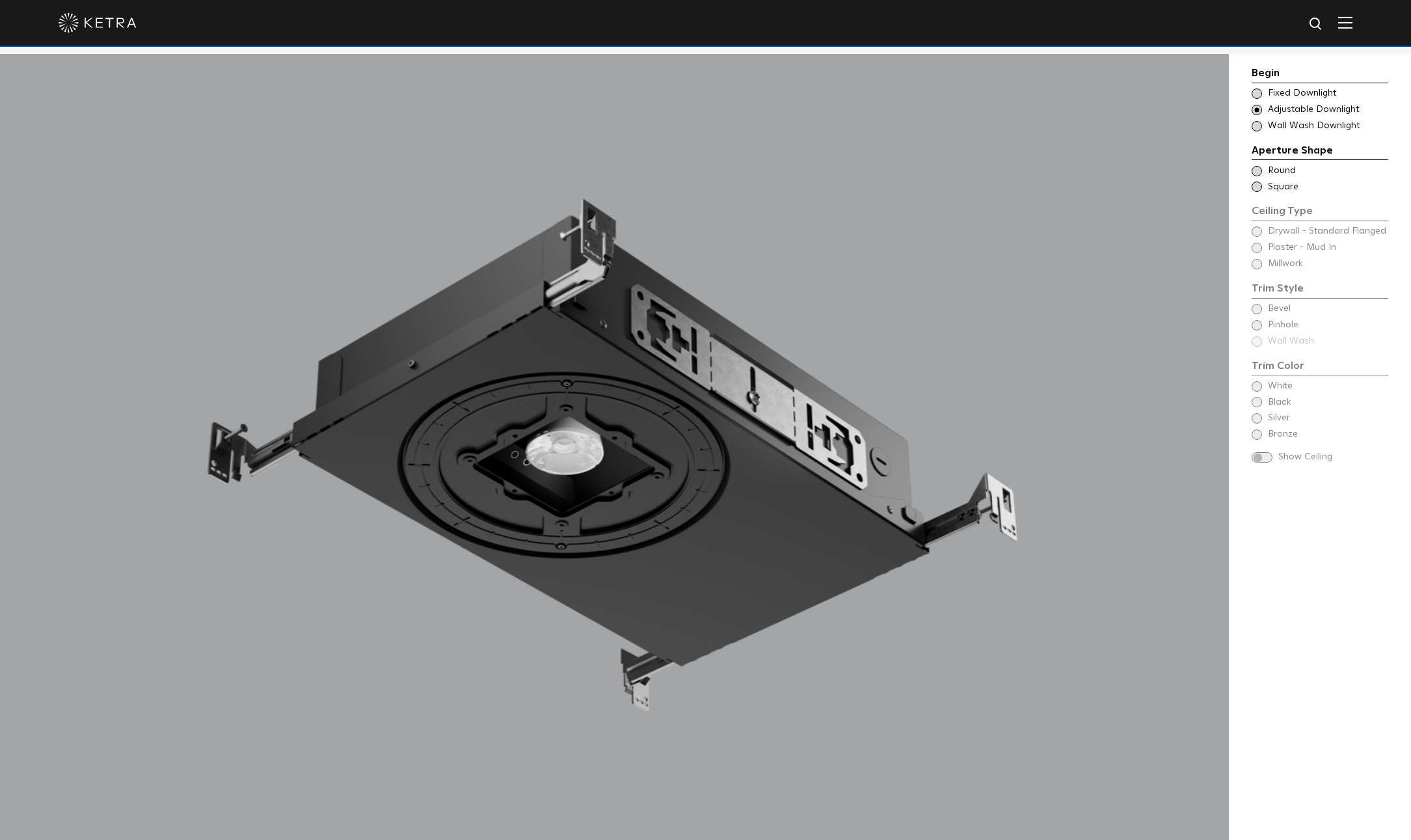
click at [1288, 181] on span "Square" at bounding box center [1328, 187] width 119 height 13
click at [1287, 170] on span "Round" at bounding box center [1328, 170] width 119 height 13
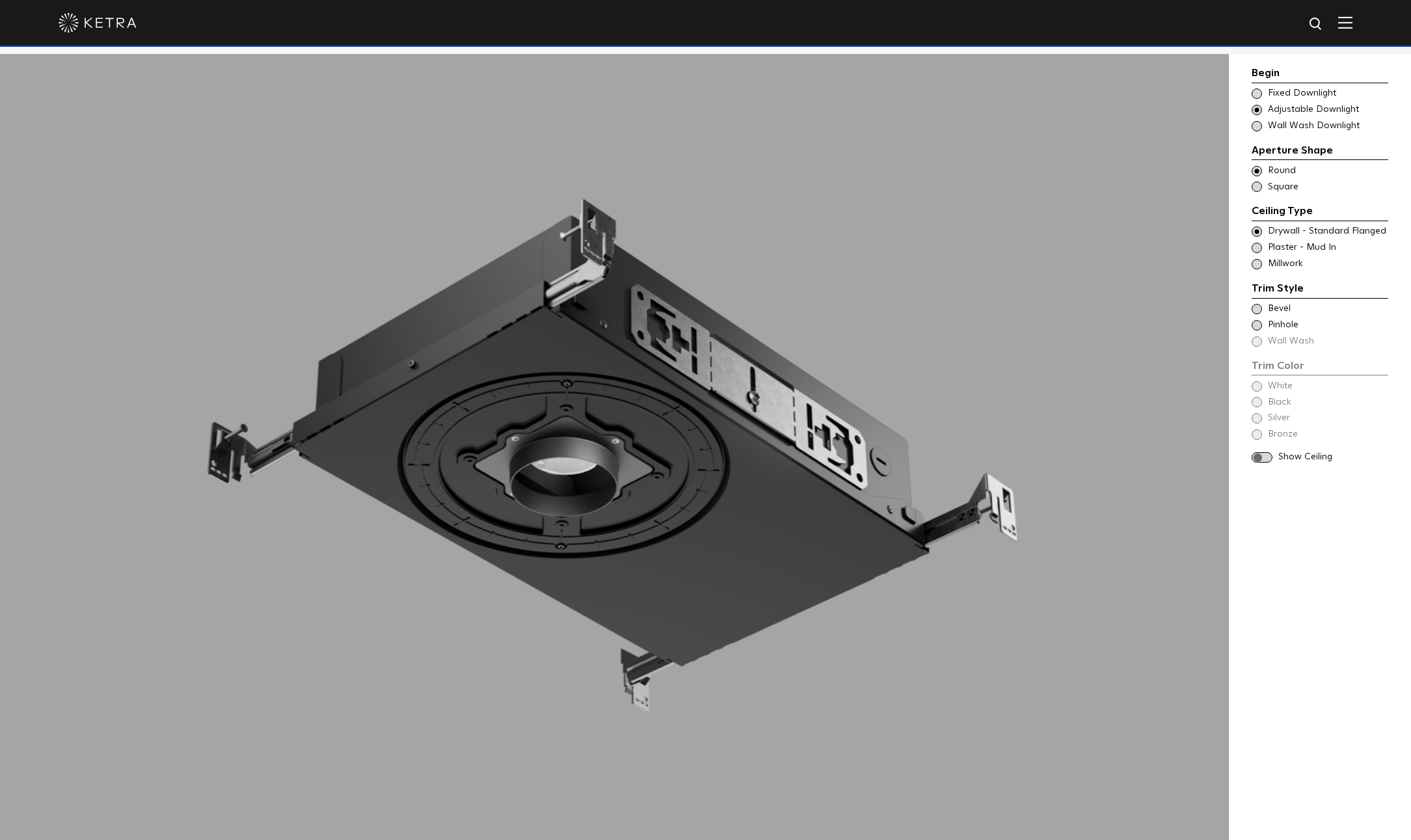
click at [1269, 460] on span at bounding box center [1262, 457] width 20 height 11
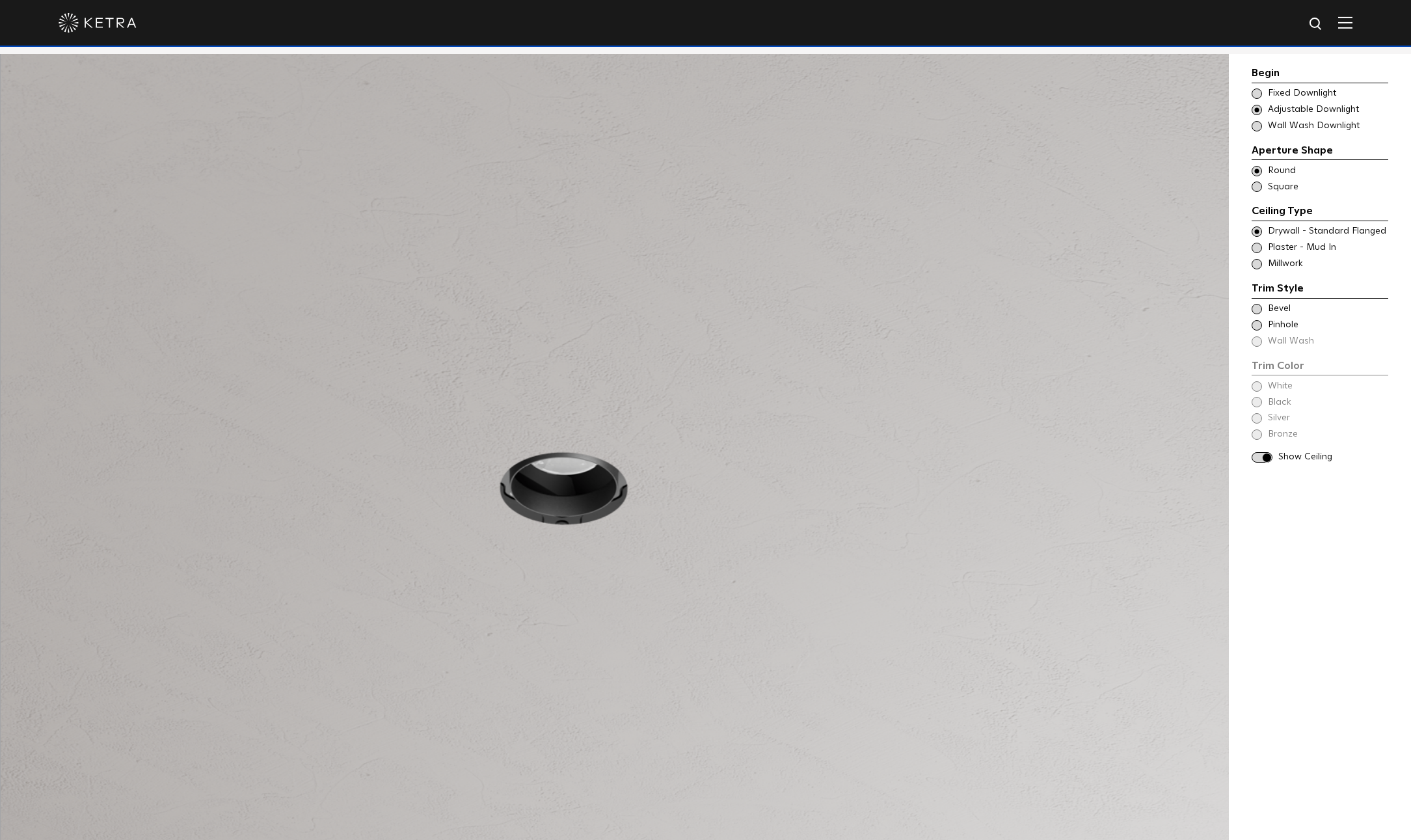
click at [1284, 308] on span "Bevel" at bounding box center [1328, 308] width 119 height 13
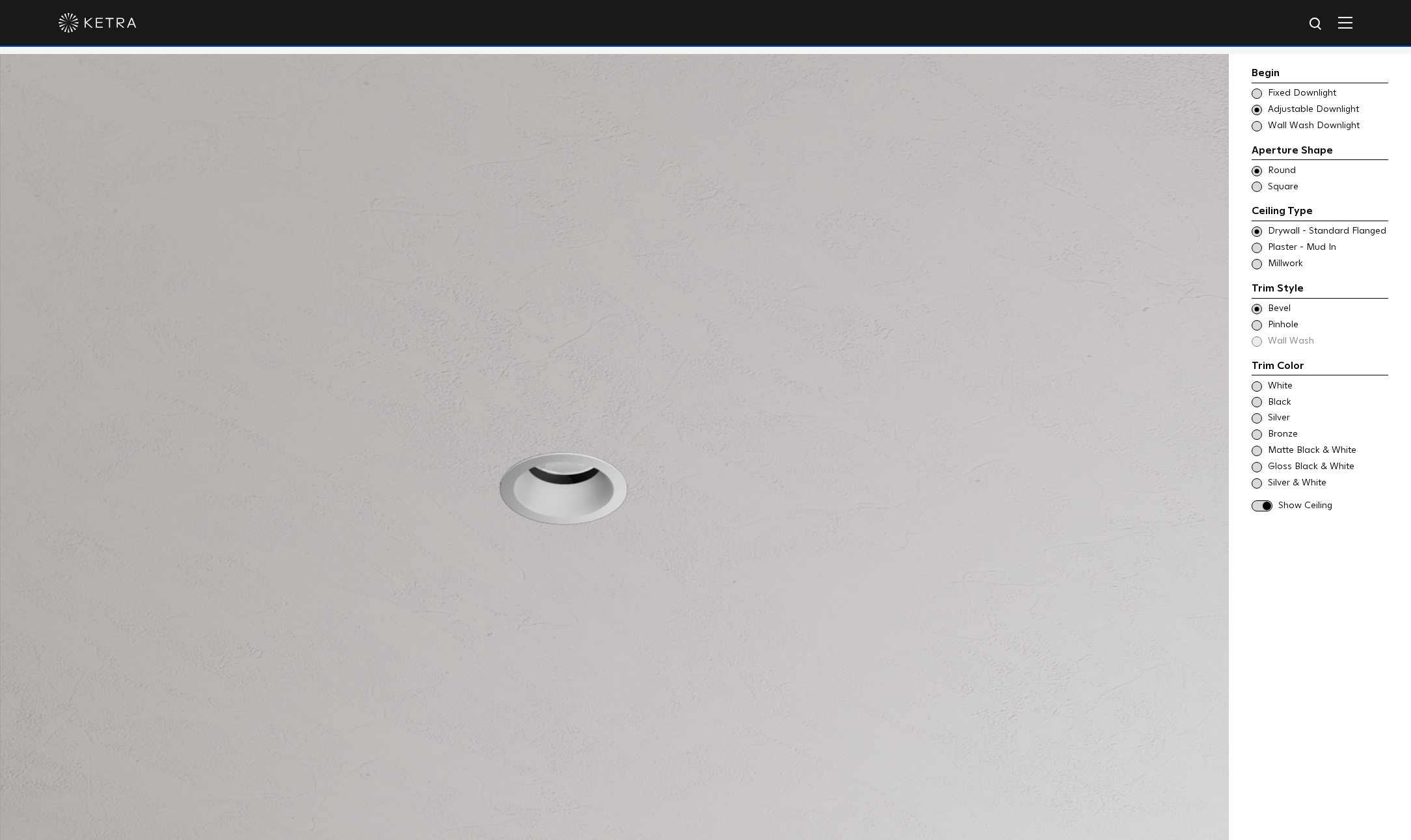
click at [1278, 173] on span "Round" at bounding box center [1328, 170] width 119 height 13
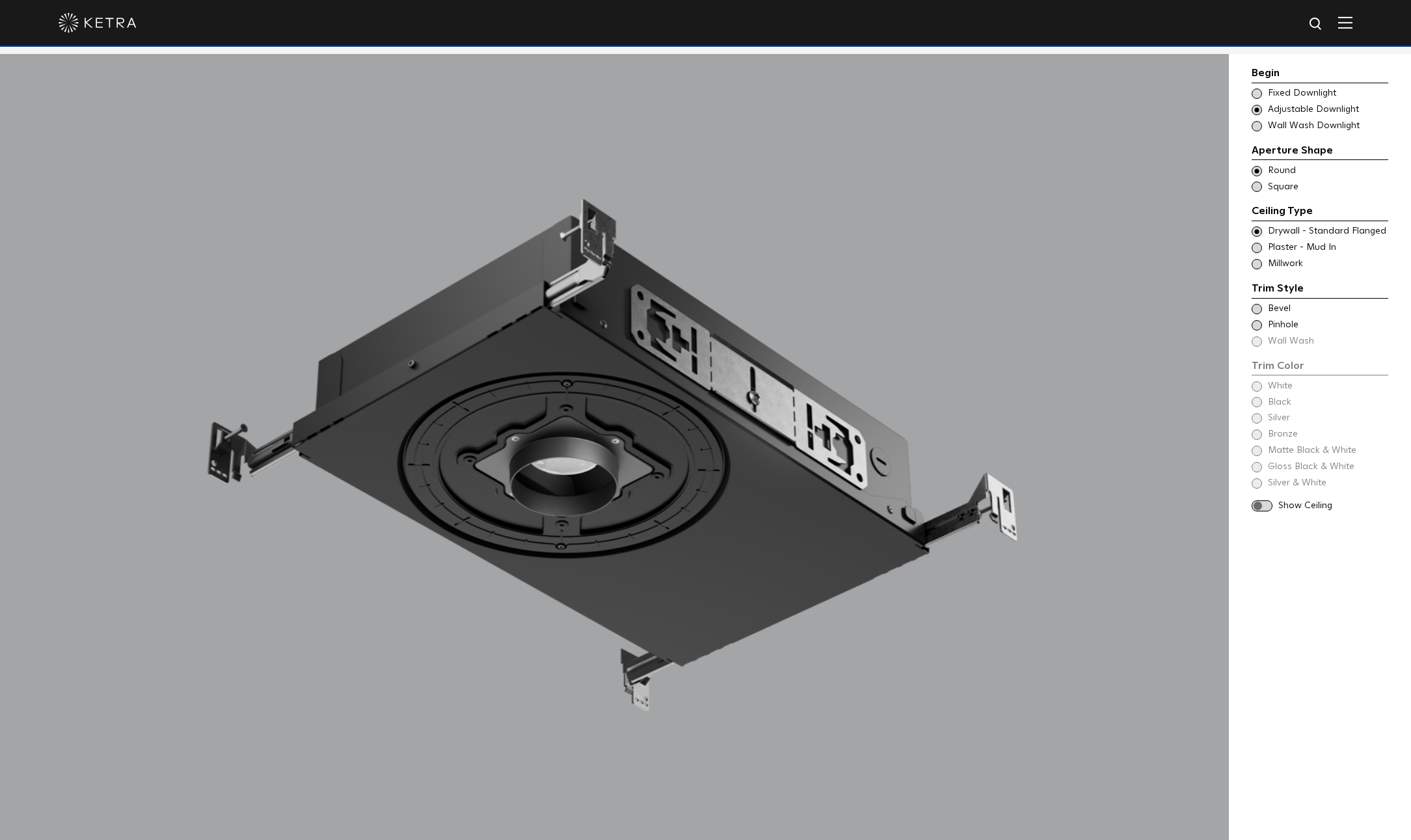
click at [1265, 99] on div "Choose Aperture Shape Fixed Downlight" at bounding box center [1320, 93] width 137 height 13
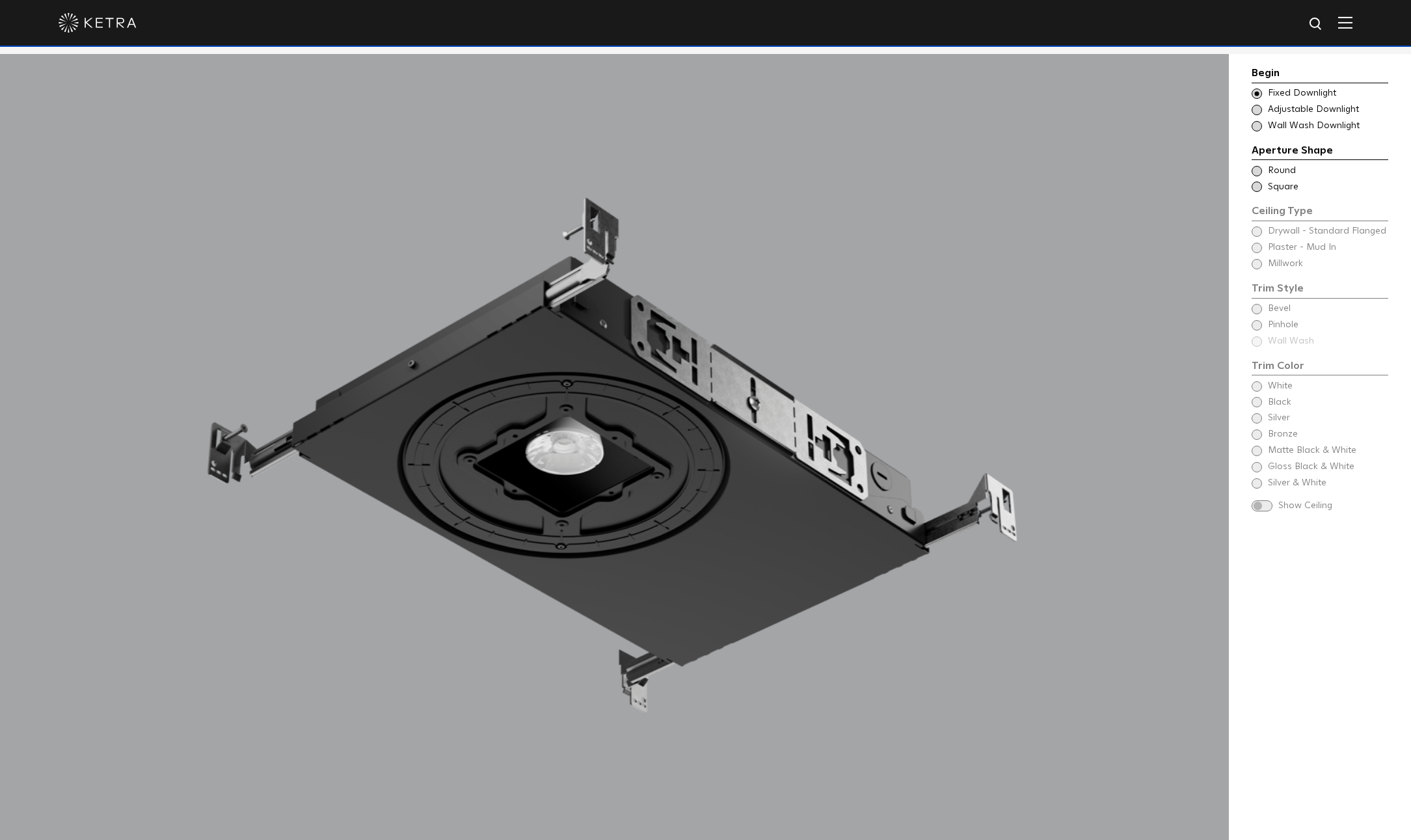
click at [1282, 175] on span "Round" at bounding box center [1328, 170] width 119 height 13
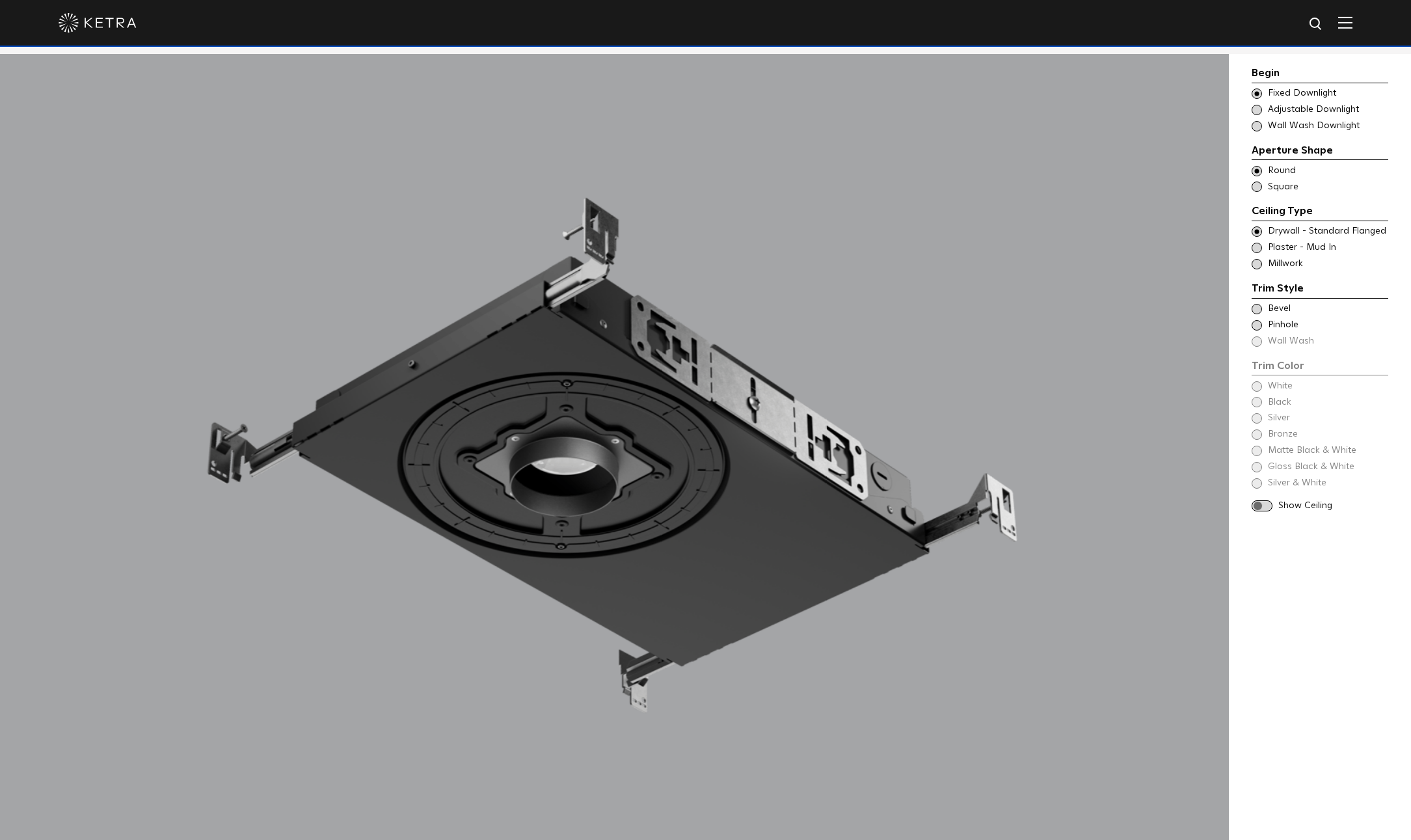
click at [1276, 306] on span "Bevel" at bounding box center [1328, 308] width 119 height 13
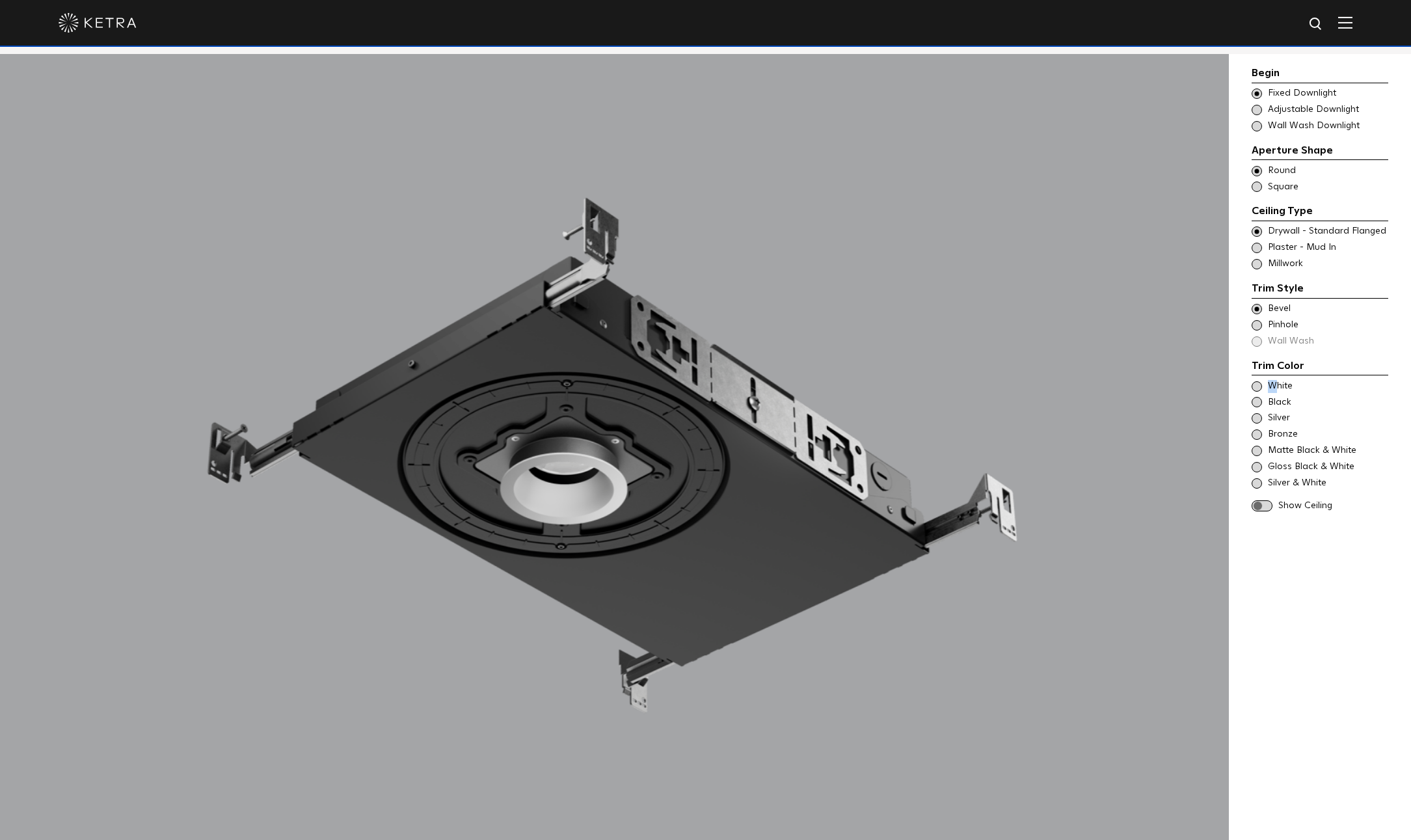
click at [1272, 383] on span "White" at bounding box center [1328, 386] width 119 height 13
click at [1266, 502] on span at bounding box center [1262, 506] width 20 height 11
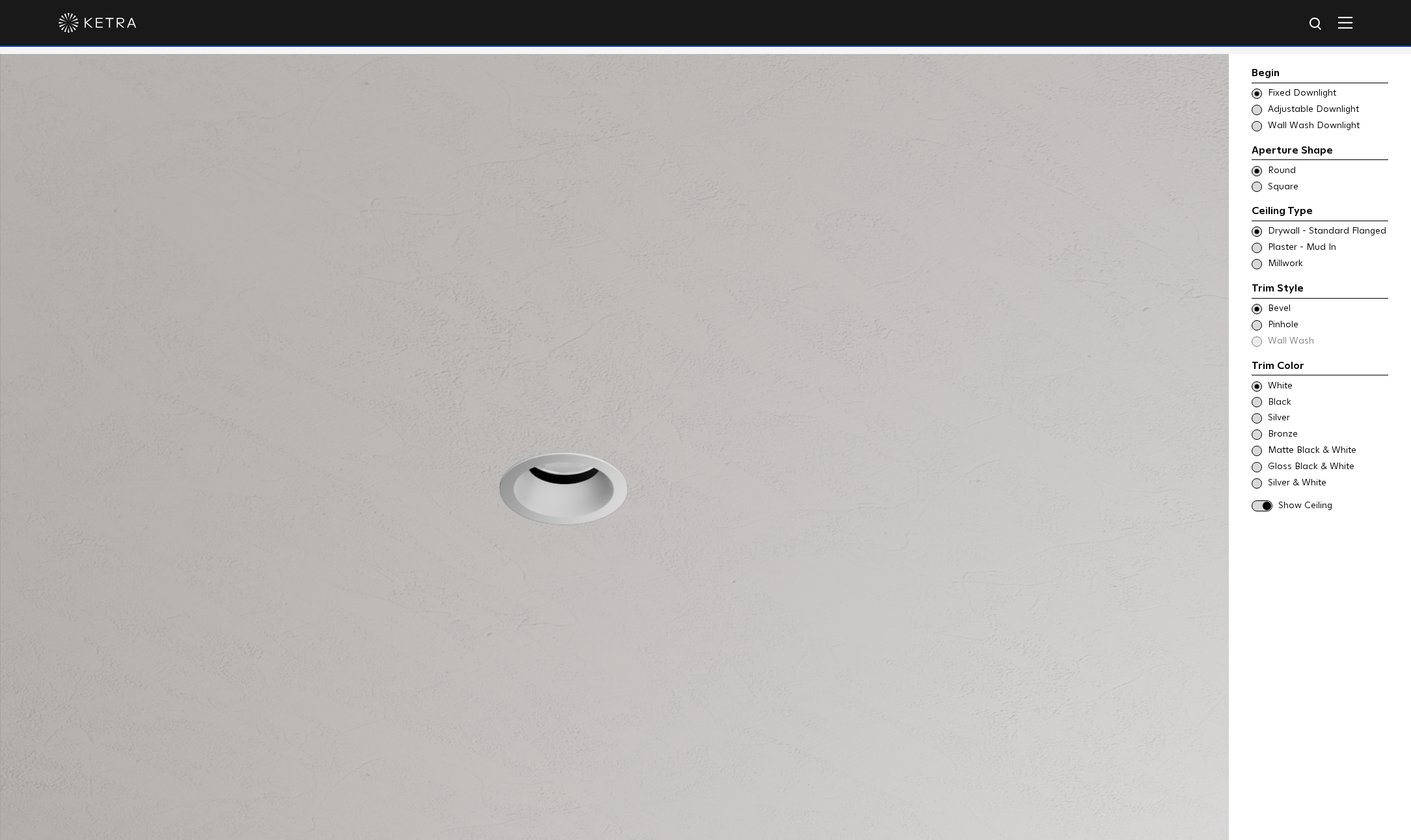
click at [1278, 408] on span "Black" at bounding box center [1328, 403] width 119 height 13
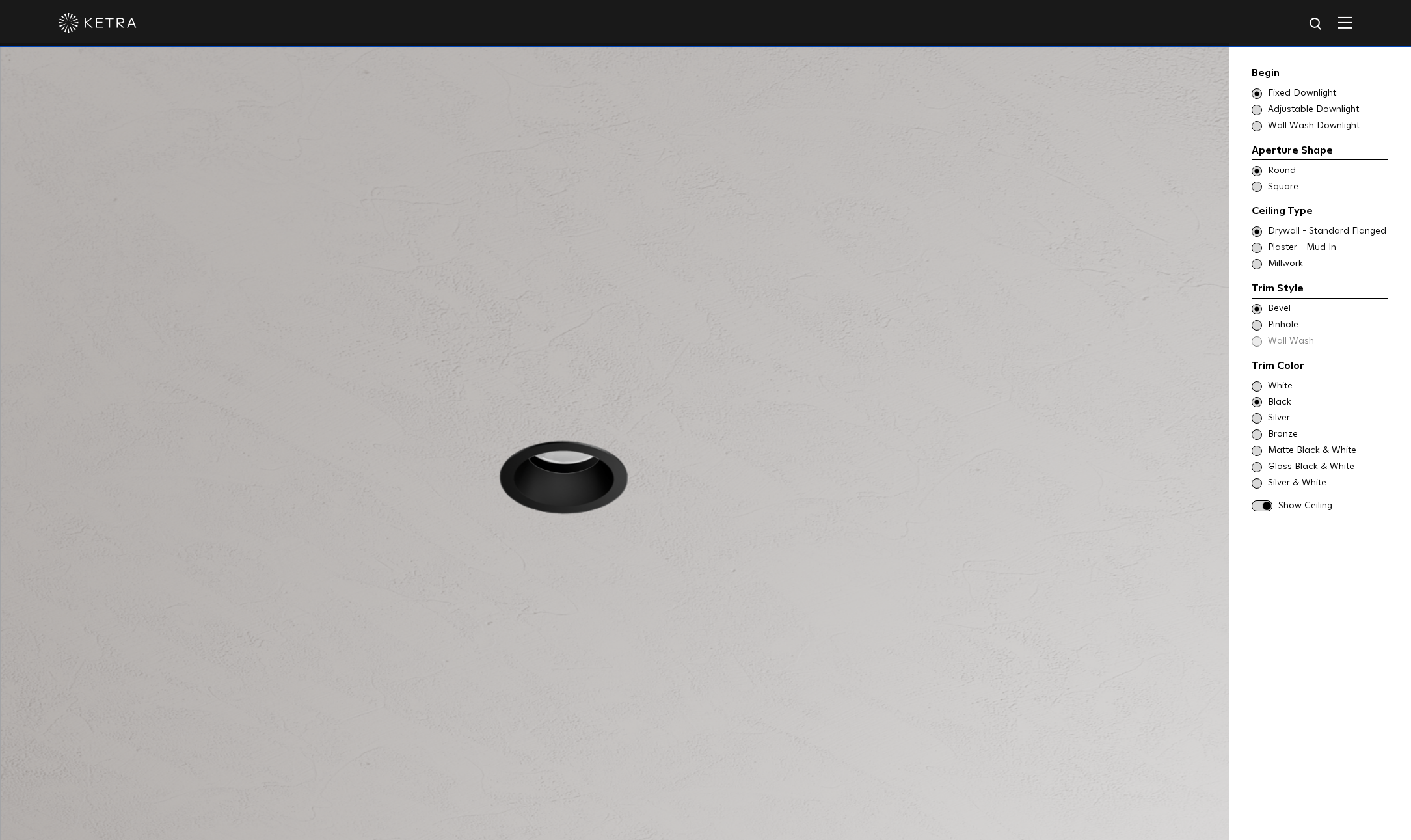
click at [1280, 420] on span "Silver" at bounding box center [1328, 418] width 119 height 13
click at [1273, 434] on span "Bronze" at bounding box center [1328, 434] width 119 height 13
click at [1294, 452] on span "Matte Black & White" at bounding box center [1328, 450] width 119 height 13
click at [1288, 466] on span "Gloss Black & White" at bounding box center [1328, 466] width 119 height 13
click at [1297, 483] on span "Silver & White" at bounding box center [1328, 483] width 119 height 13
